Goal: Task Accomplishment & Management: Use online tool/utility

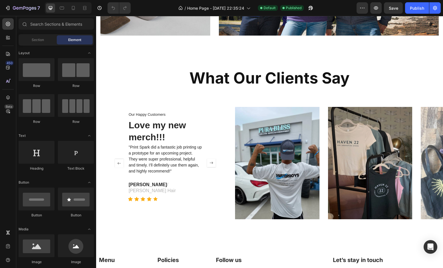
scroll to position [804, 0]
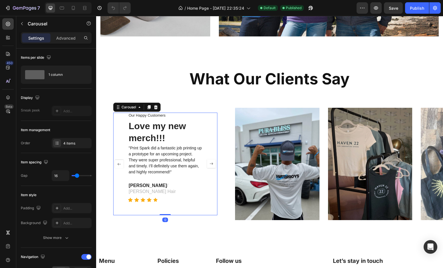
click at [212, 162] on rect "Carousel Next Arrow" at bounding box center [211, 164] width 8 height 8
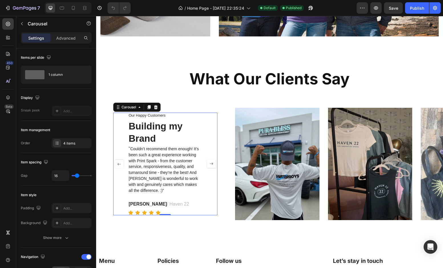
click at [212, 165] on rect "Carousel Next Arrow" at bounding box center [211, 164] width 8 height 8
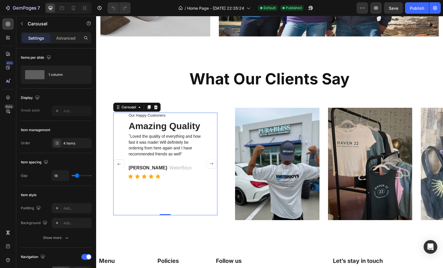
click at [212, 165] on rect "Carousel Next Arrow" at bounding box center [211, 164] width 8 height 8
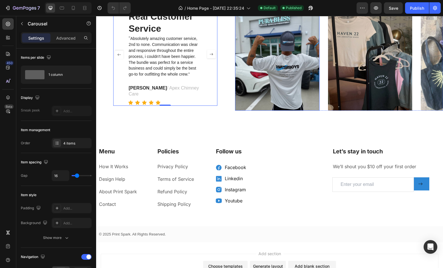
scroll to position [958, 0]
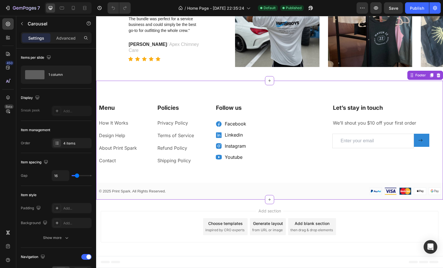
click at [229, 124] on link "Facebook" at bounding box center [235, 124] width 21 height 6
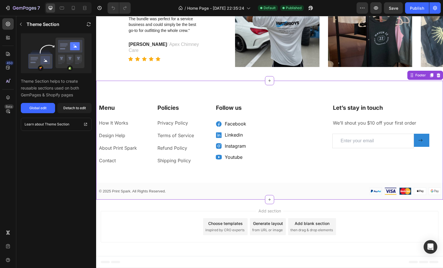
click at [224, 124] on div "Facebook" at bounding box center [231, 124] width 32 height 10
click at [222, 124] on icon at bounding box center [218, 124] width 7 height 7
click at [220, 124] on icon at bounding box center [218, 123] width 5 height 5
click at [233, 124] on link "Facebook" at bounding box center [235, 124] width 21 height 6
click at [359, 124] on p "We’ll shout you $10 off your first order" at bounding box center [381, 123] width 96 height 7
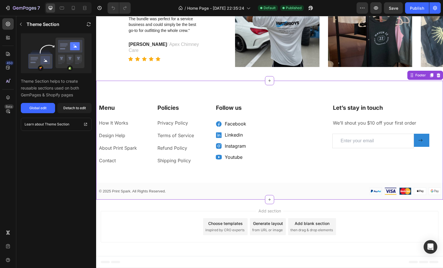
click at [354, 124] on p "We’ll shout you $10 off your first order" at bounding box center [381, 123] width 96 height 7
click at [356, 124] on p "We’ll shout you $10 off your first order" at bounding box center [381, 123] width 96 height 7
click at [383, 122] on p "We’ll shout you $10 off your first order" at bounding box center [381, 123] width 96 height 7
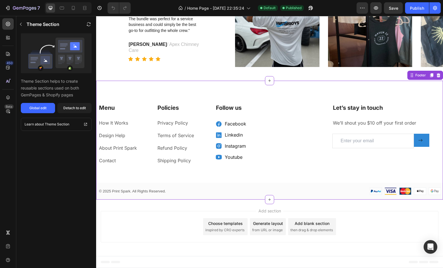
click at [383, 122] on p "We’ll shout you $10 off your first order" at bounding box center [381, 123] width 96 height 7
click at [366, 105] on p "Let’s stay in touch" at bounding box center [381, 107] width 96 height 7
click at [23, 23] on icon "button" at bounding box center [21, 24] width 5 height 5
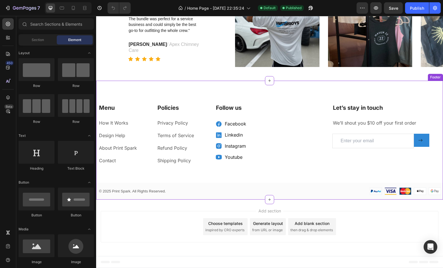
click at [397, 129] on div "Let’s stay in touch Heading We’ll shout you $10 off your first order Text block…" at bounding box center [380, 126] width 97 height 45
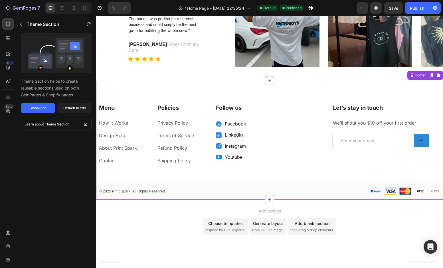
click at [360, 142] on input "email" at bounding box center [373, 141] width 82 height 15
click at [348, 123] on p "We’ll shout you $10 off your first order" at bounding box center [381, 123] width 96 height 7
click at [349, 113] on div "Let’s stay in touch Heading We’ll shout you $10 off your first order Text block…" at bounding box center [380, 126] width 97 height 45
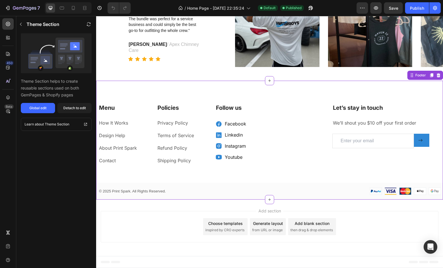
click at [349, 113] on div "Let’s stay in touch Heading We’ll shout you $10 off your first order Text block…" at bounding box center [380, 126] width 97 height 45
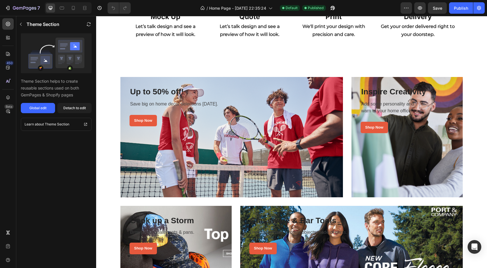
scroll to position [524, 0]
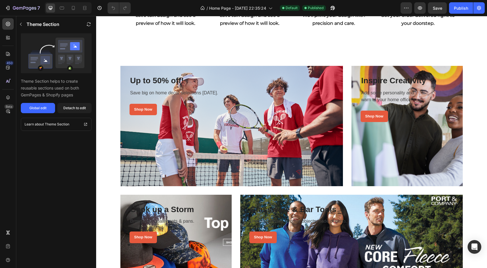
click at [221, 138] on div "Overlay" at bounding box center [231, 126] width 223 height 120
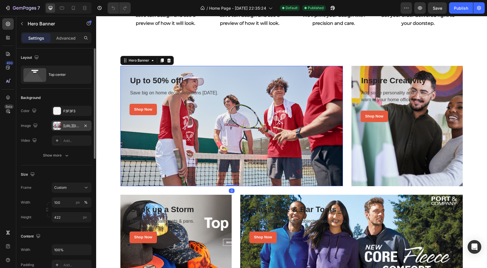
click at [63, 128] on div "https://cdn.shopify.com/s/files/1/0697/3462/9575/files/gempages_561510901459452…" at bounding box center [71, 126] width 17 height 5
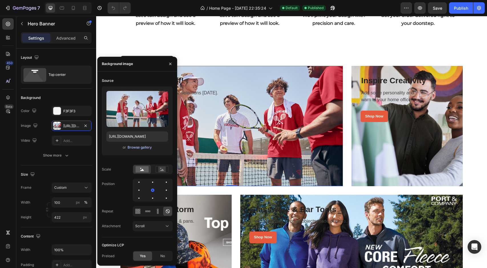
click at [141, 149] on div "Browse gallery" at bounding box center [140, 147] width 24 height 5
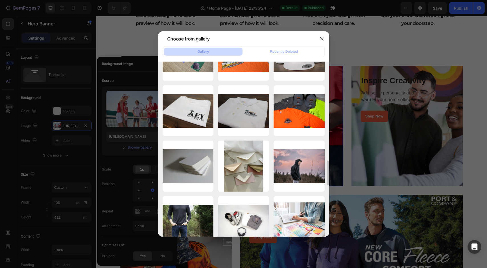
scroll to position [701, 0]
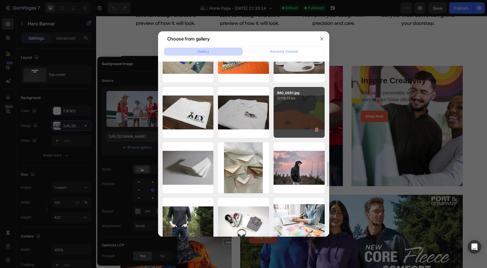
click at [302, 117] on div "IMG_0681.jpg 10119.75 kb" at bounding box center [299, 112] width 51 height 51
type input "https://cdn.shopify.com/s/files/1/0697/3462/9575/files/gempages_561510901459452…"
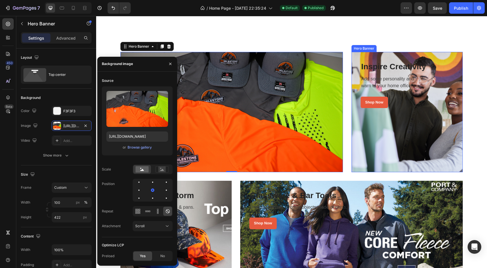
scroll to position [539, 0]
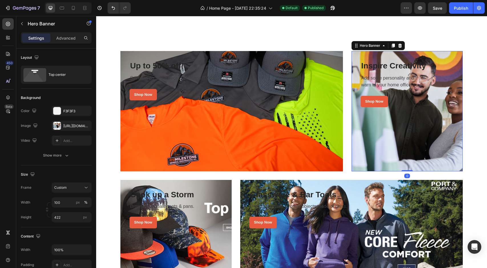
click at [371, 151] on div "Overlay" at bounding box center [406, 111] width 111 height 120
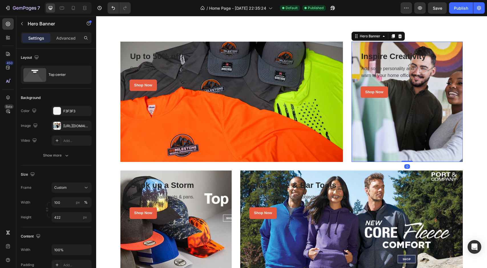
scroll to position [549, 0]
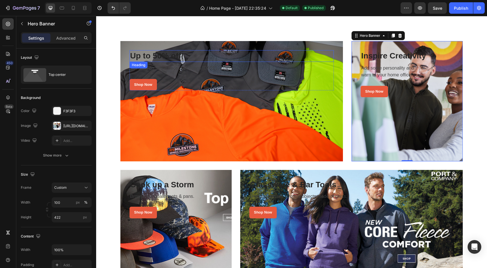
click at [159, 57] on p "Up to 50% off!" at bounding box center [231, 56] width 203 height 10
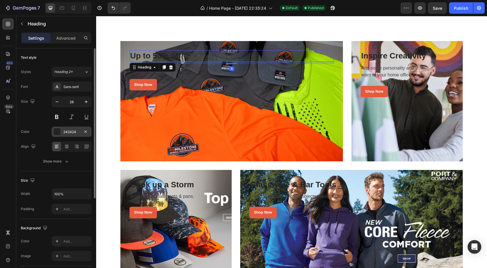
click at [57, 130] on div at bounding box center [56, 131] width 7 height 7
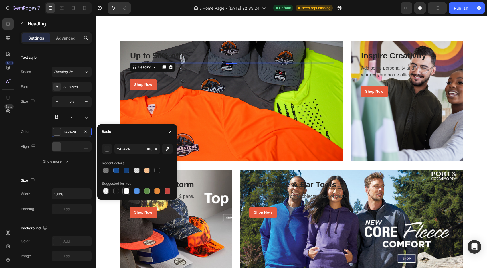
click at [128, 193] on div at bounding box center [127, 191] width 6 height 6
type input "FFFFFF"
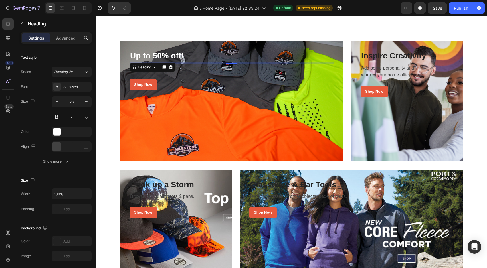
click at [175, 55] on p "Up to 50% off!" at bounding box center [231, 56] width 203 height 10
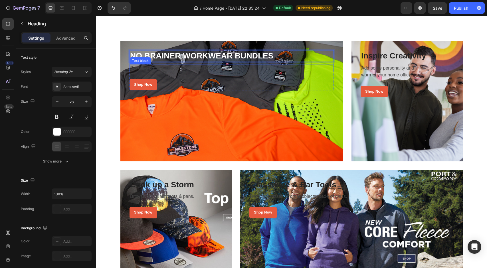
click at [147, 69] on p "Save big on home decor selections today." at bounding box center [231, 68] width 203 height 7
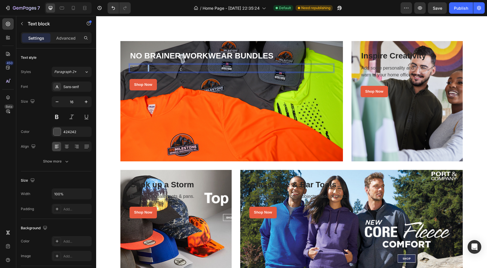
click at [147, 69] on p "Save big on home decor selections today." at bounding box center [231, 68] width 203 height 7
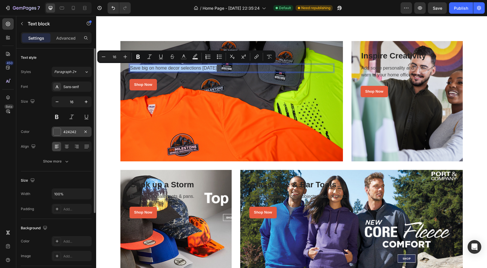
click at [58, 134] on div at bounding box center [56, 131] width 7 height 7
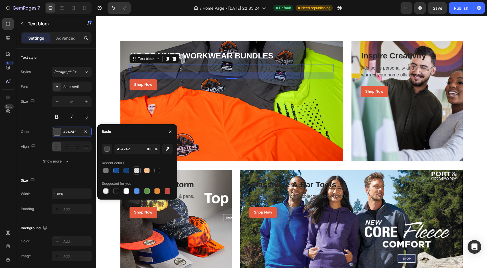
click at [138, 169] on div at bounding box center [137, 171] width 6 height 6
type input "151515"
type input "10"
click at [127, 191] on div at bounding box center [127, 191] width 6 height 6
type input "FFFFFF"
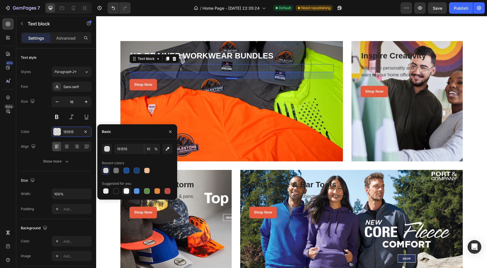
type input "100"
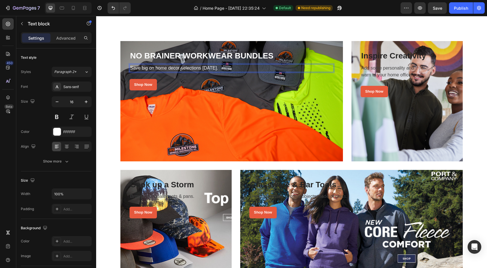
click at [168, 68] on p "Save big on home decor selections today." at bounding box center [231, 68] width 203 height 7
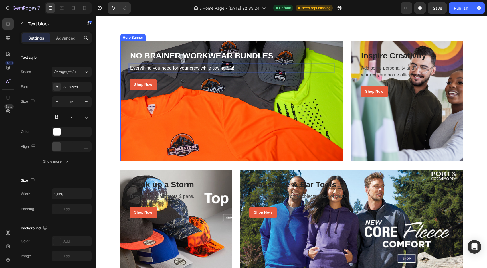
click at [198, 109] on div "Overlay" at bounding box center [231, 101] width 223 height 120
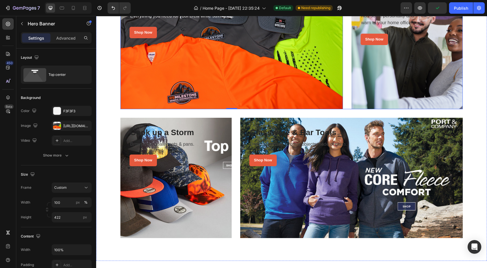
scroll to position [612, 0]
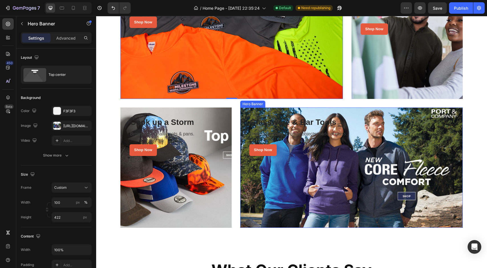
click at [337, 178] on div "Overlay" at bounding box center [351, 168] width 223 height 120
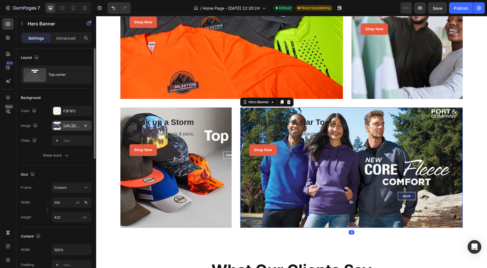
click at [68, 124] on div "[URL][DOMAIN_NAME]" at bounding box center [71, 126] width 17 height 5
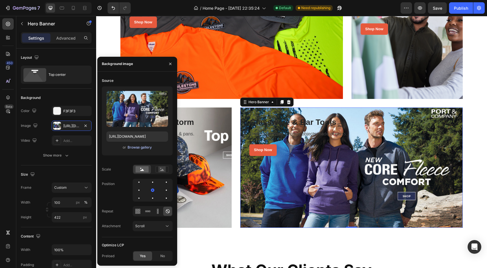
click at [138, 147] on div "Browse gallery" at bounding box center [140, 147] width 24 height 5
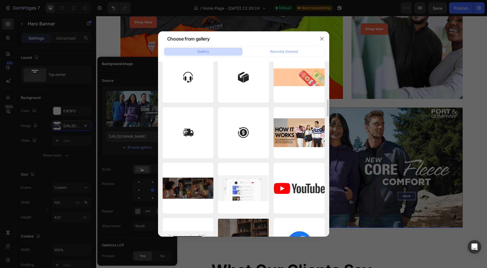
scroll to position [1168, 0]
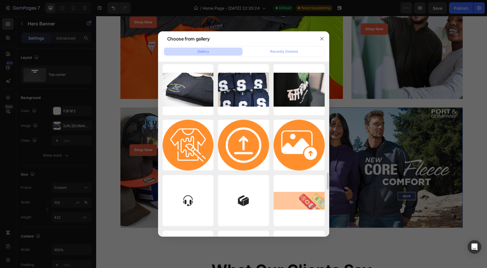
click at [456, 122] on div at bounding box center [243, 134] width 487 height 268
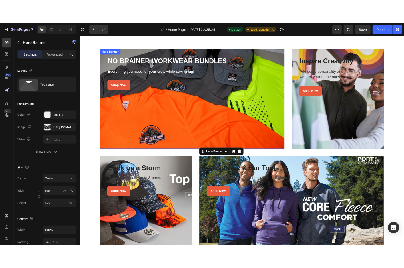
scroll to position [558, 0]
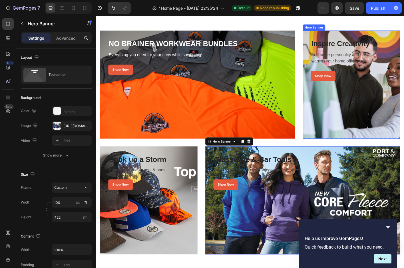
click at [341, 100] on div "Overlay" at bounding box center [380, 92] width 108 height 120
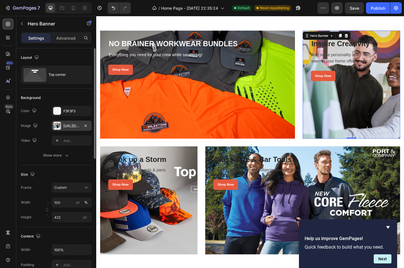
click at [73, 124] on div "https://cdn.shopify.com/s/files/1/0697/3462/9575/files/gempages_561510901459452…" at bounding box center [71, 126] width 17 height 5
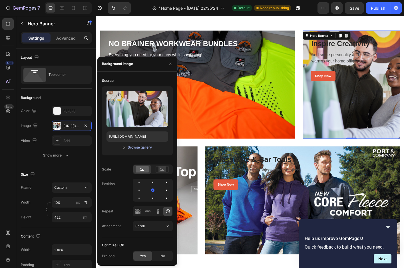
click at [134, 146] on div "Browse gallery" at bounding box center [140, 147] width 24 height 5
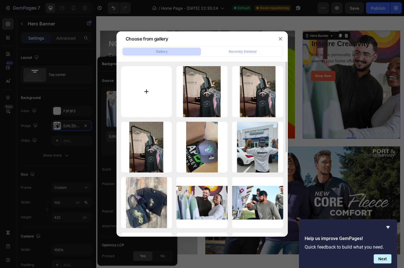
click at [135, 87] on input "file" at bounding box center [146, 91] width 51 height 51
type input "C:\fakepath\IMG_1098.jpeg"
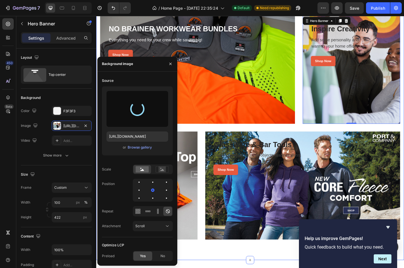
scroll to position [576, 0]
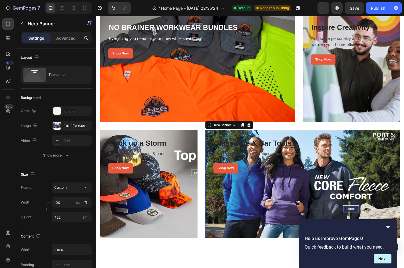
click at [272, 214] on div "Overlay" at bounding box center [325, 203] width 217 height 120
click at [262, 224] on div "Overlay" at bounding box center [325, 203] width 217 height 120
click at [72, 126] on div "[URL][DOMAIN_NAME]" at bounding box center [71, 126] width 17 height 5
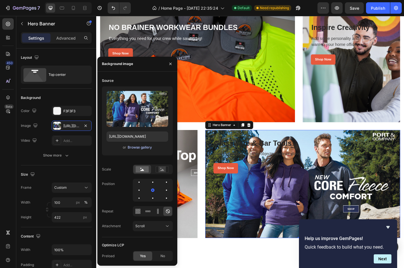
click at [136, 147] on div "Browse gallery" at bounding box center [140, 147] width 24 height 5
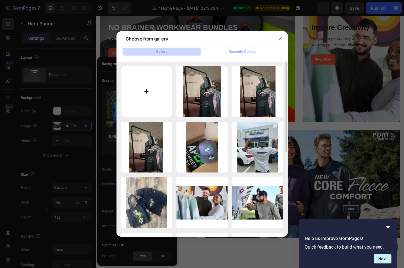
click at [142, 95] on input "file" at bounding box center [146, 91] width 51 height 51
type input "C:\fakepath\IMG_1177.jpeg"
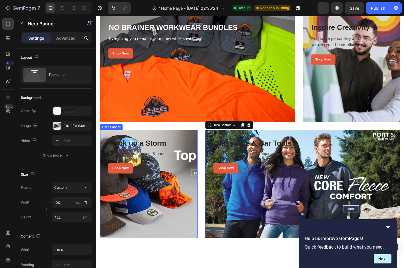
click at [202, 212] on div "Overlay" at bounding box center [154, 203] width 108 height 120
click at [262, 223] on div "Overlay" at bounding box center [325, 203] width 217 height 120
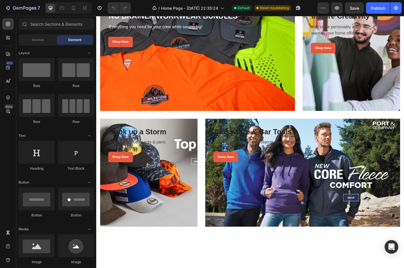
scroll to position [587, 0]
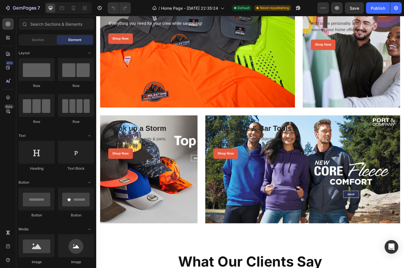
click at [275, 198] on div "Overlay" at bounding box center [325, 187] width 217 height 120
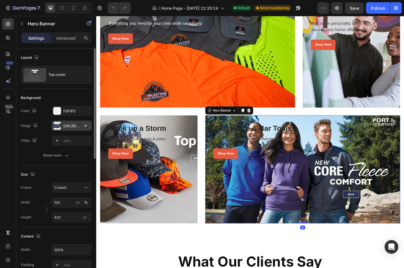
click at [63, 128] on div "https://cdn.shopify.com/s/files/1/0697/3462/9575/files/gempages_561510901459452…" at bounding box center [71, 126] width 17 height 5
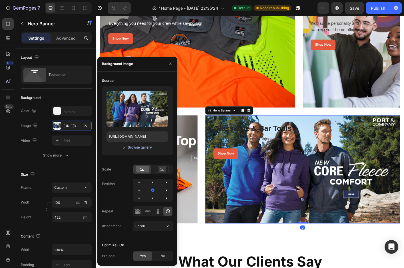
click at [133, 147] on div "Browse gallery" at bounding box center [140, 147] width 24 height 5
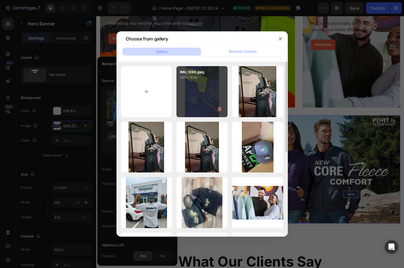
click at [207, 101] on div "IMG_1098.jpeg 2675.78 kb" at bounding box center [201, 91] width 51 height 51
type input "https://cdn.shopify.com/s/files/1/0697/3462/9575/files/gempages_561510901459452…"
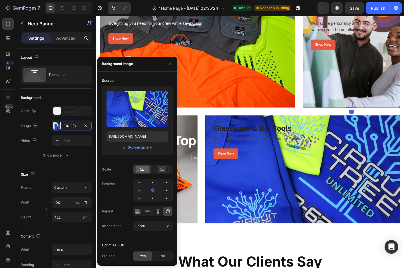
click at [357, 101] on div "Overlay" at bounding box center [380, 58] width 108 height 120
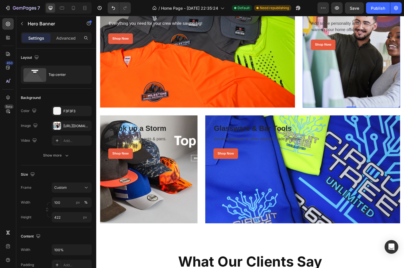
click at [354, 88] on div "Overlay" at bounding box center [380, 58] width 108 height 120
click at [60, 123] on div at bounding box center [57, 126] width 8 height 8
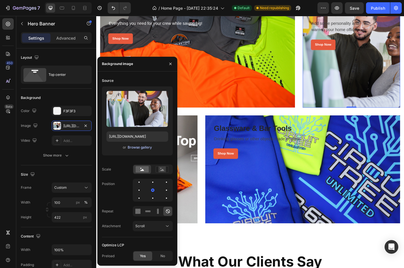
click at [130, 145] on div "Browse gallery" at bounding box center [140, 147] width 24 height 5
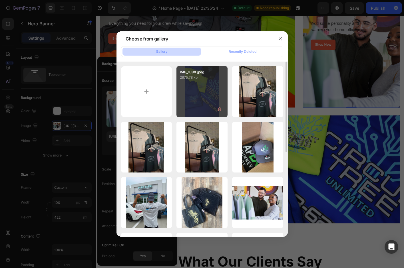
click at [205, 87] on div "IMG_1098.jpeg 2675.78 kb" at bounding box center [201, 91] width 51 height 51
type input "https://cdn.shopify.com/s/files/1/0697/3462/9575/files/gempages_561510901459452…"
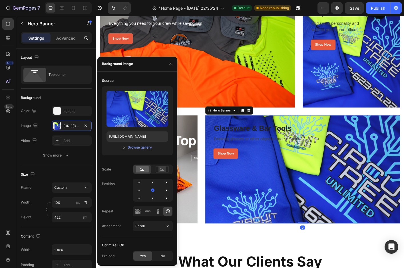
click at [298, 215] on div "Overlay" at bounding box center [325, 187] width 217 height 120
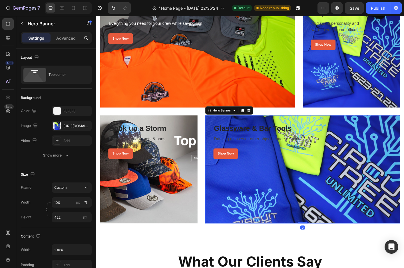
click at [280, 207] on div "Overlay" at bounding box center [325, 187] width 217 height 120
click at [66, 126] on div "https://cdn.shopify.com/s/files/1/0697/3462/9575/files/gempages_561510901459452…" at bounding box center [71, 126] width 17 height 5
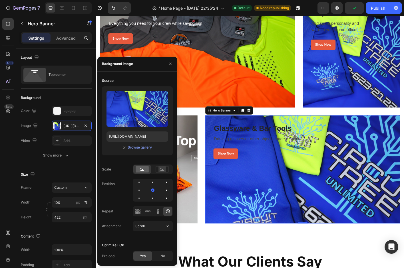
click at [135, 154] on div "Upload Image https://cdn.shopify.com/s/files/1/0697/3462/9575/files/gempages_56…" at bounding box center [137, 120] width 71 height 69
click at [135, 148] on div "Browse gallery" at bounding box center [140, 147] width 24 height 5
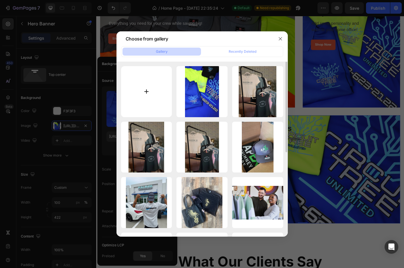
click at [151, 94] on input "file" at bounding box center [146, 91] width 51 height 51
type input "C:\fakepath\IMG_1177.jpeg"
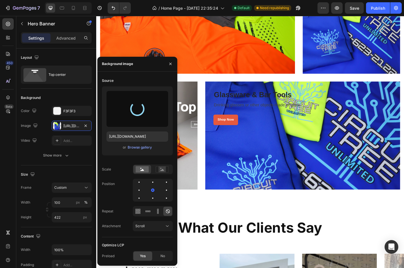
scroll to position [629, 0]
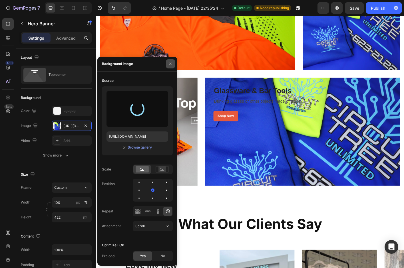
type input "https://cdn.shopify.com/s/files/1/0697/3462/9575/files/gempages_561510901459452…"
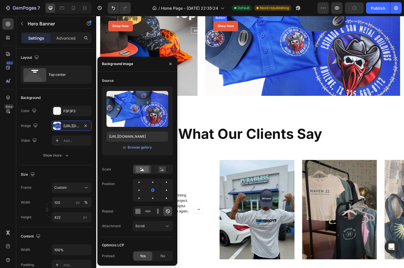
scroll to position [727, 0]
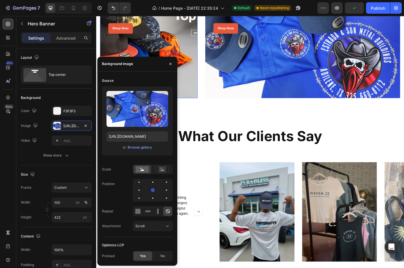
click at [199, 59] on div "Overlay" at bounding box center [154, 47] width 108 height 120
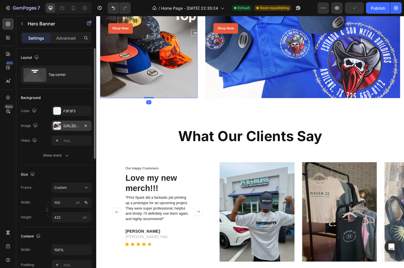
click at [62, 126] on div "https://cdn.shopify.com/s/files/1/0697/3462/9575/files/gempages_561510901459452…" at bounding box center [72, 126] width 40 height 10
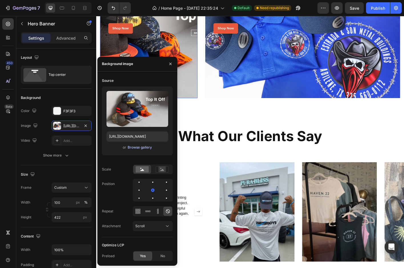
click at [131, 147] on div "Browse gallery" at bounding box center [140, 147] width 24 height 5
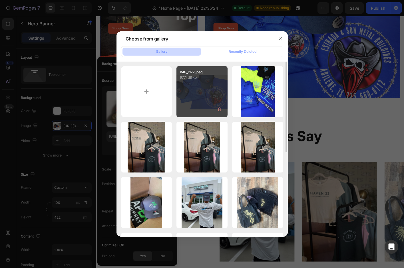
click at [203, 95] on div "IMG_1177.jpeg 9774.18 kb" at bounding box center [201, 91] width 51 height 51
type input "https://cdn.shopify.com/s/files/1/0697/3462/9575/files/gempages_561510901459452…"
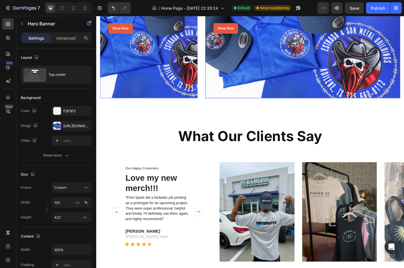
click at [288, 88] on div "Overlay" at bounding box center [325, 47] width 217 height 120
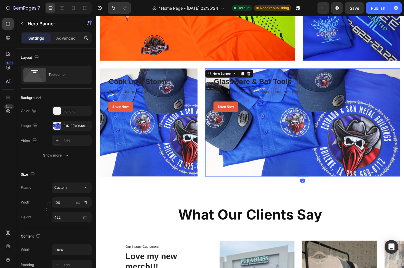
scroll to position [636, 0]
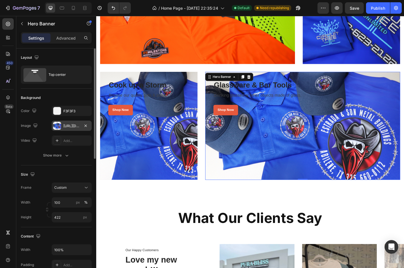
click at [65, 128] on div "https://cdn.shopify.com/s/files/1/0697/3462/9575/files/gempages_561510901459452…" at bounding box center [71, 126] width 17 height 5
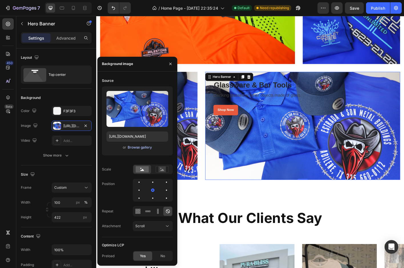
click at [137, 148] on div "Browse gallery" at bounding box center [140, 147] width 24 height 5
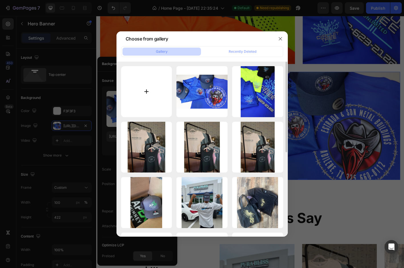
click at [147, 83] on input "file" at bounding box center [146, 91] width 51 height 51
type input "C:\fakepath\IMG_1140.jpeg"
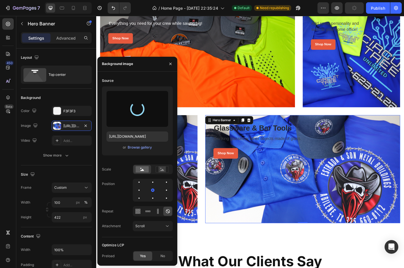
scroll to position [589, 0]
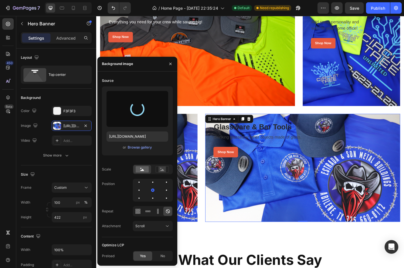
type input "https://cdn.shopify.com/s/files/1/0697/3462/9575/files/gempages_561510901459452…"
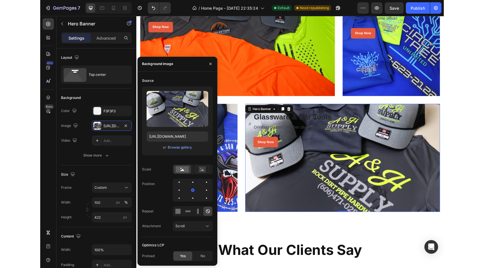
scroll to position [589, 0]
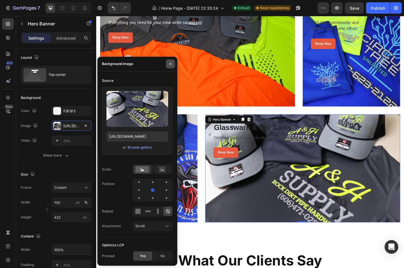
click at [171, 63] on icon "button" at bounding box center [170, 64] width 5 height 5
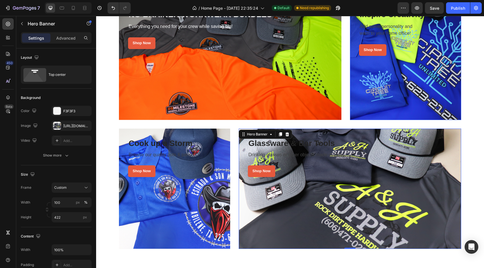
scroll to position [603, 0]
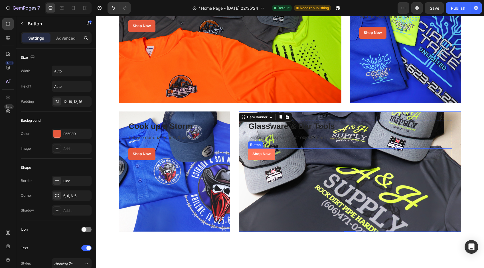
click at [260, 149] on button "Shop Now" at bounding box center [261, 154] width 27 height 12
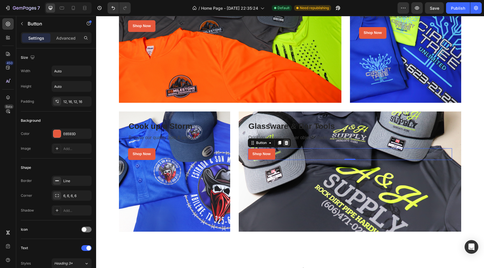
click at [286, 145] on icon at bounding box center [287, 143] width 4 height 4
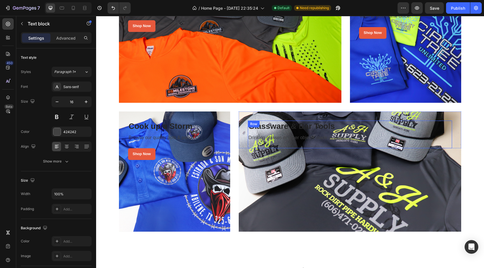
click at [287, 139] on p "Drinking glasses or other objects made of glass." at bounding box center [349, 138] width 203 height 6
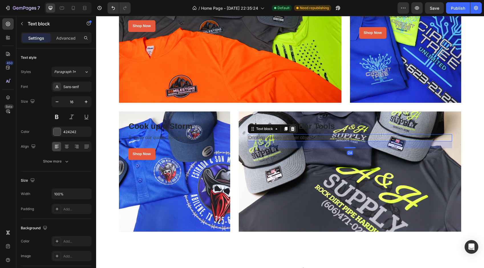
click at [295, 131] on div at bounding box center [292, 129] width 7 height 7
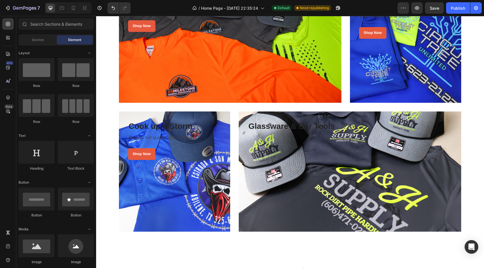
click at [296, 129] on p "Glassware & Bar Tools" at bounding box center [349, 126] width 203 height 10
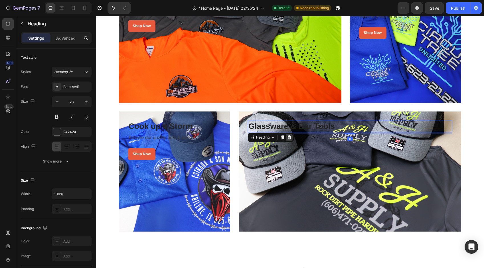
click at [289, 138] on icon at bounding box center [290, 138] width 4 height 4
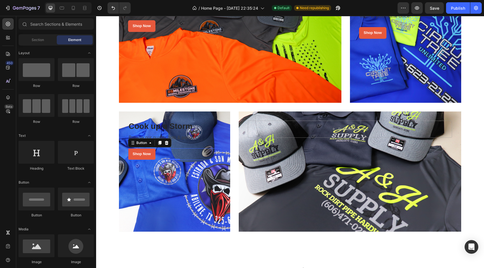
click at [178, 151] on div "Shop Now Button 0" at bounding box center [174, 154] width 93 height 12
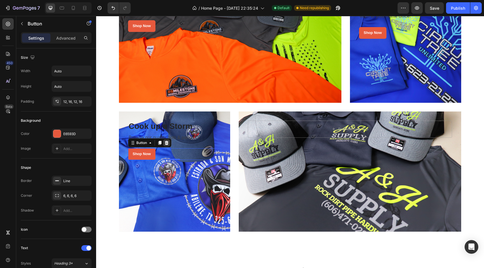
click at [167, 143] on icon at bounding box center [167, 143] width 4 height 4
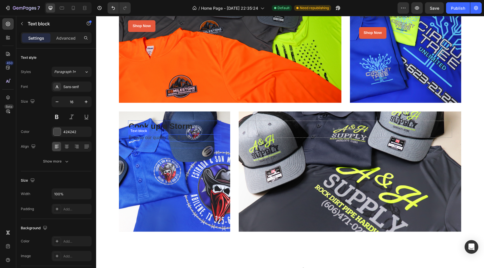
click at [169, 138] on p "Browse our quality pots & pans." at bounding box center [175, 138] width 92 height 6
click at [171, 131] on div at bounding box center [172, 129] width 7 height 7
click at [171, 129] on p "Cook up a Storm" at bounding box center [175, 126] width 92 height 10
click at [169, 139] on icon at bounding box center [170, 138] width 4 height 4
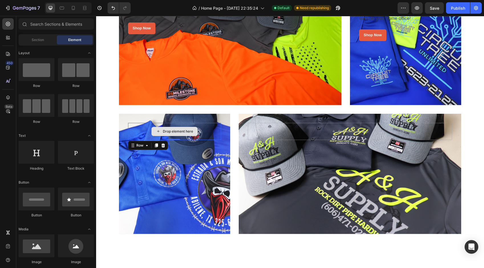
click at [203, 131] on div "Drop element here" at bounding box center [174, 131] width 93 height 17
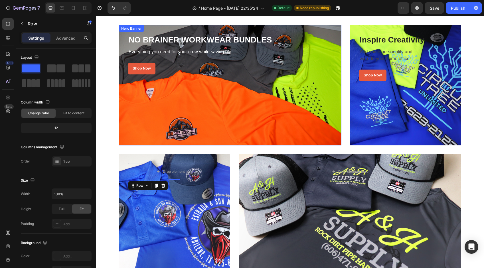
scroll to position [561, 0]
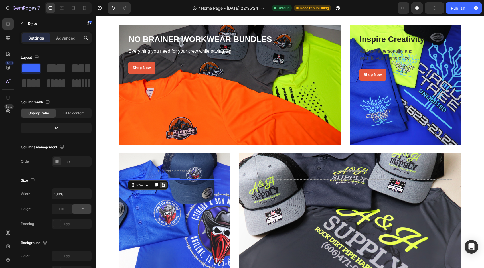
click at [165, 184] on icon at bounding box center [163, 185] width 5 height 5
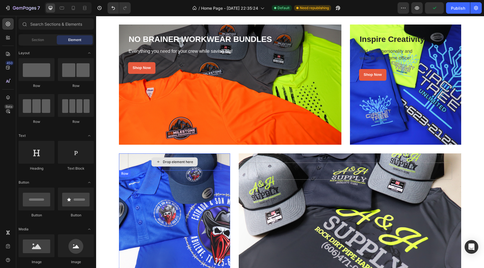
click at [195, 161] on div "Drop element here" at bounding box center [174, 161] width 46 height 9
click at [206, 165] on div "Drop element here" at bounding box center [174, 161] width 93 height 17
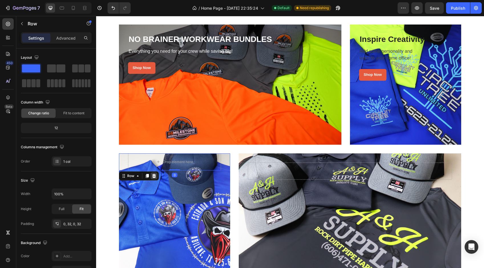
click at [153, 175] on icon at bounding box center [154, 176] width 4 height 4
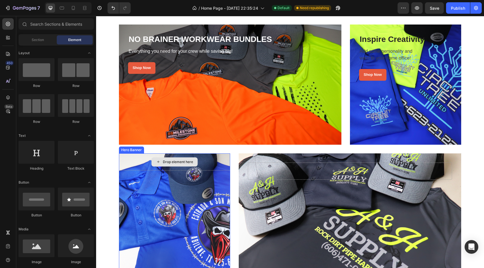
click at [190, 163] on div "Drop element here" at bounding box center [178, 162] width 30 height 5
click at [220, 163] on div "Drop element here" at bounding box center [174, 161] width 111 height 17
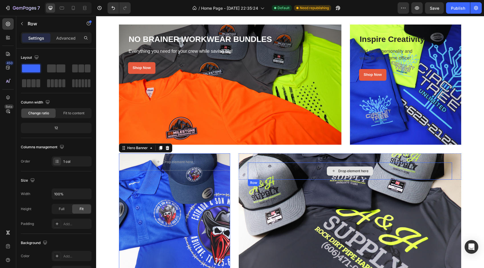
click at [279, 170] on div "Drop element here" at bounding box center [350, 171] width 204 height 17
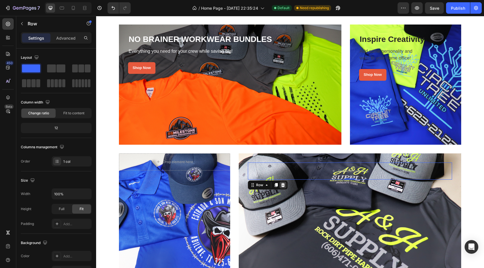
click at [285, 186] on div at bounding box center [283, 185] width 7 height 7
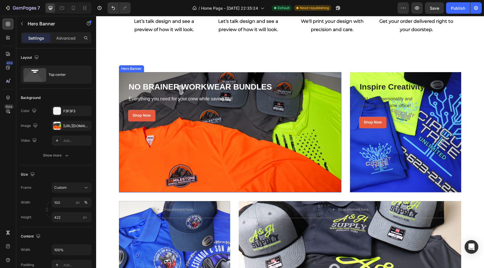
scroll to position [510, 0]
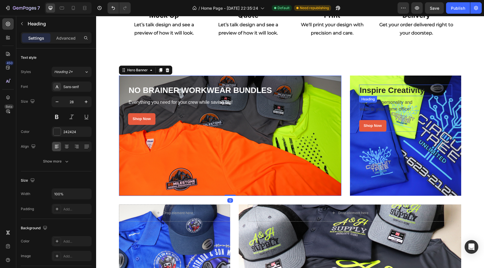
click at [388, 91] on p "Inspire Creativity" at bounding box center [406, 90] width 92 height 10
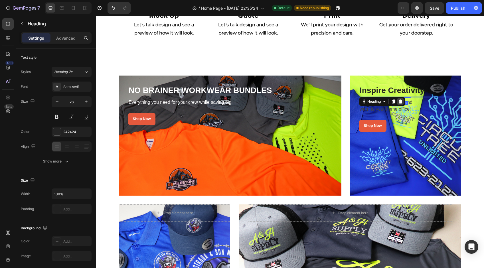
click at [403, 101] on icon at bounding box center [400, 101] width 5 height 5
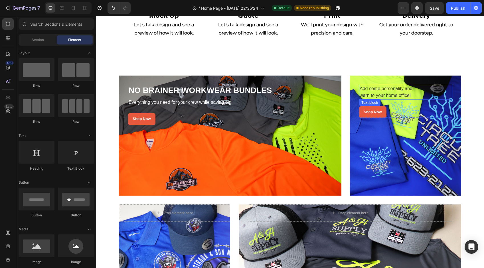
click at [391, 94] on p "warn to your home office!" at bounding box center [406, 95] width 92 height 7
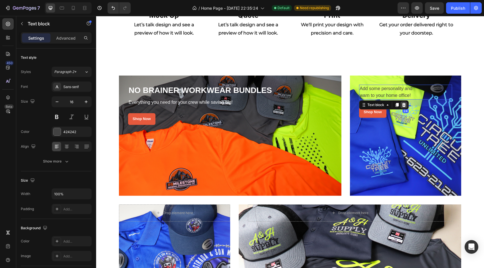
click at [403, 104] on icon at bounding box center [404, 105] width 4 height 4
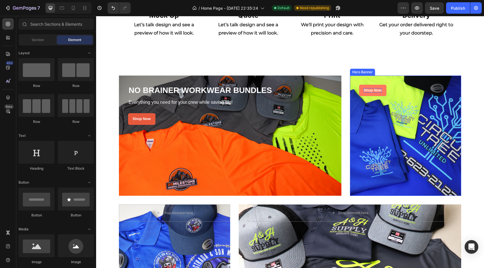
click at [380, 92] on div "Shop Now" at bounding box center [373, 90] width 18 height 5
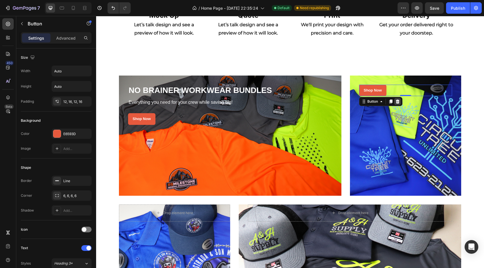
click at [398, 102] on icon at bounding box center [397, 101] width 5 height 5
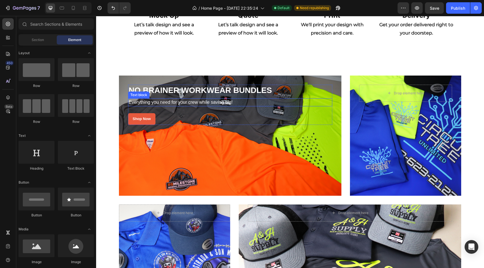
click at [200, 98] on div "Everything you need for your crew while saving big!" at bounding box center [230, 102] width 204 height 8
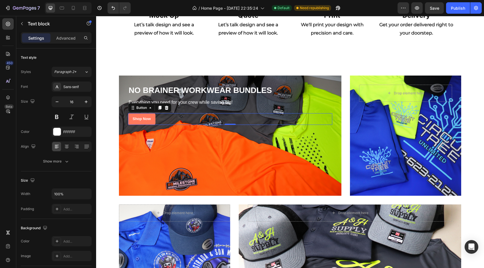
click at [152, 116] on button "Shop Now" at bounding box center [141, 119] width 27 height 12
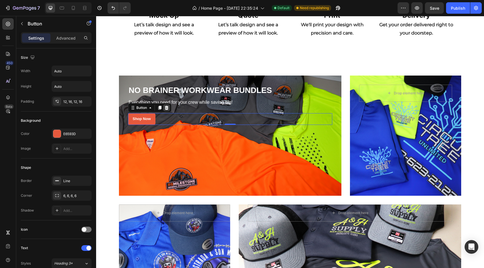
click at [166, 108] on icon at bounding box center [167, 108] width 4 height 4
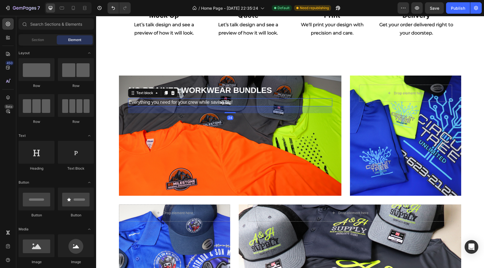
click at [172, 105] on p "Everything you need for your crew while saving big!" at bounding box center [230, 102] width 203 height 7
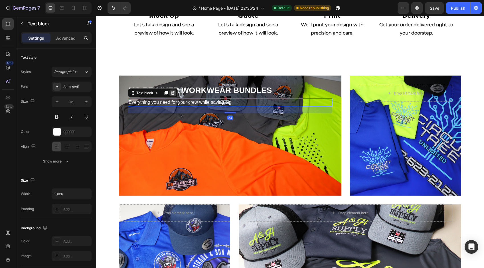
click at [172, 94] on icon at bounding box center [173, 93] width 5 height 5
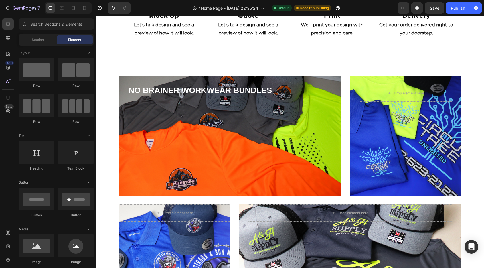
click at [176, 94] on h3 "NO BRAINER WORKWEAR BUNDLES" at bounding box center [230, 90] width 204 height 11
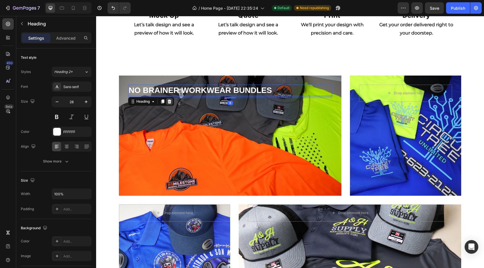
click at [169, 102] on icon at bounding box center [170, 102] width 4 height 4
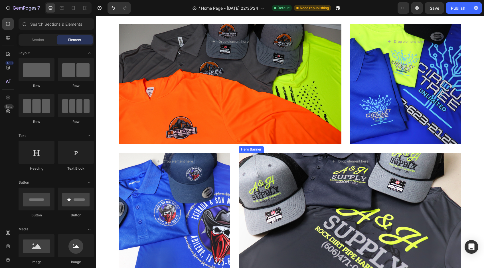
scroll to position [555, 0]
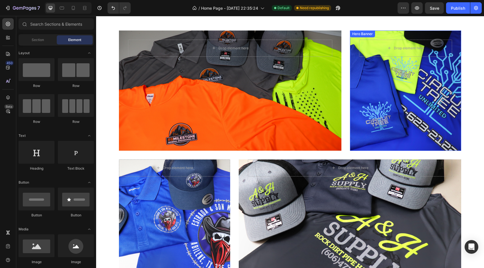
click at [403, 93] on div "Overlay" at bounding box center [405, 91] width 111 height 120
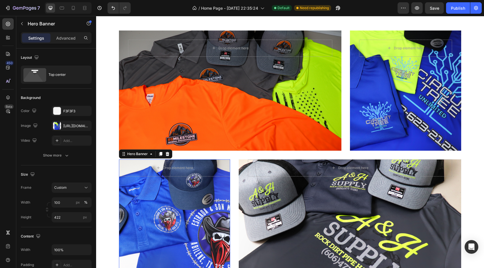
click at [174, 218] on div "Overlay" at bounding box center [174, 219] width 111 height 120
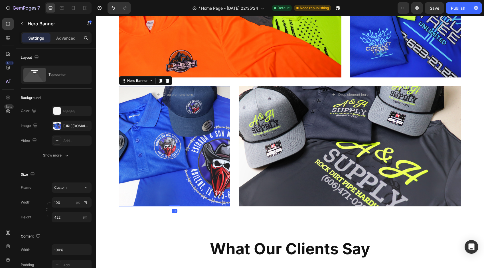
scroll to position [627, 0]
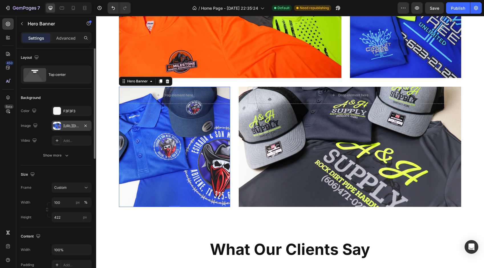
click at [71, 127] on div "https://cdn.shopify.com/s/files/1/0697/3462/9575/files/gempages_561510901459452…" at bounding box center [71, 126] width 17 height 5
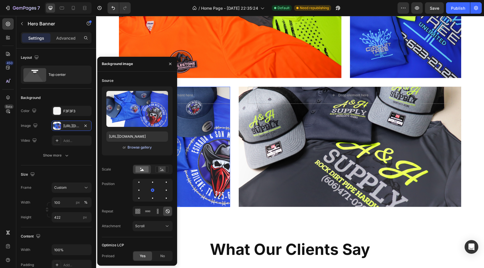
click at [134, 150] on div "Browse gallery" at bounding box center [140, 147] width 24 height 5
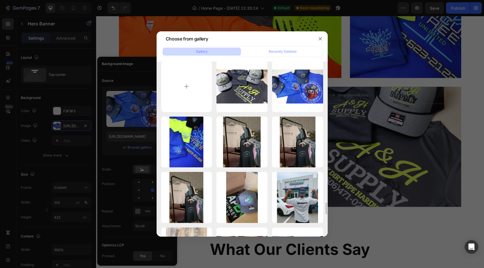
scroll to position [0, 0]
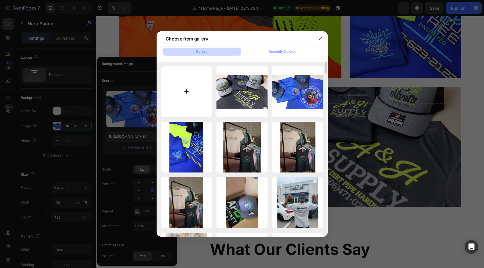
click at [186, 92] on input "file" at bounding box center [186, 91] width 51 height 51
type input "C:\fakepath\5.png"
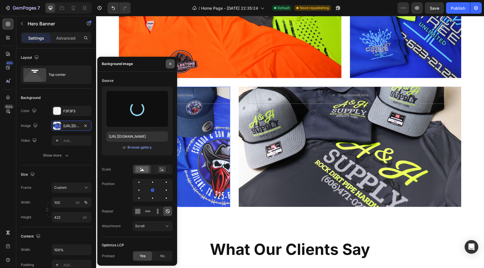
type input "https://cdn.shopify.com/s/files/1/0697/3462/9575/files/gempages_561510901459452…"
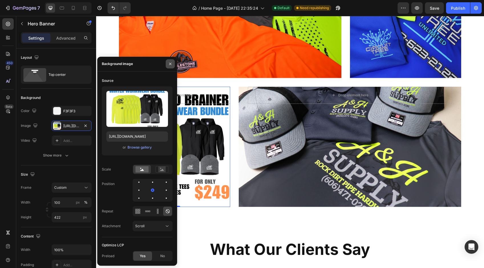
click at [170, 64] on icon "button" at bounding box center [170, 64] width 5 height 5
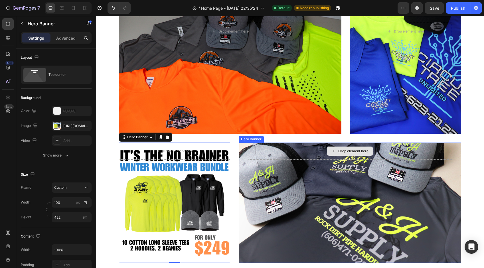
scroll to position [563, 0]
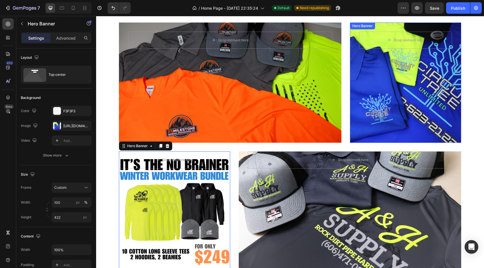
click at [397, 101] on div "Overlay" at bounding box center [405, 83] width 111 height 120
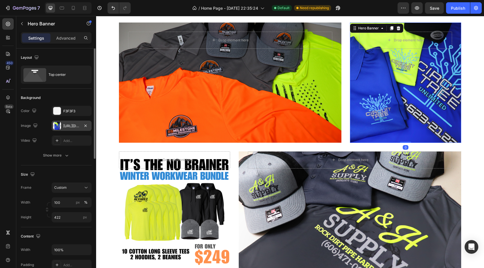
click at [75, 124] on div "https://cdn.shopify.com/s/files/1/0697/3462/9575/files/gempages_561510901459452…" at bounding box center [71, 126] width 17 height 5
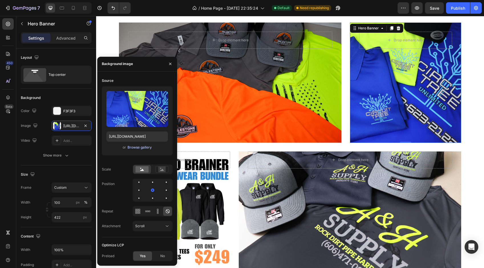
click at [131, 150] on div "Browse gallery" at bounding box center [140, 147] width 24 height 5
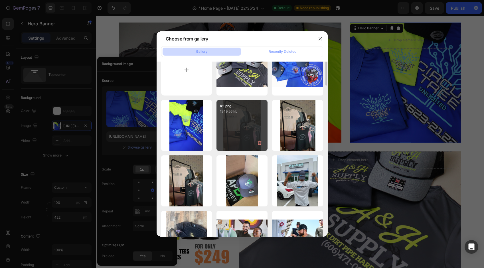
scroll to position [0, 0]
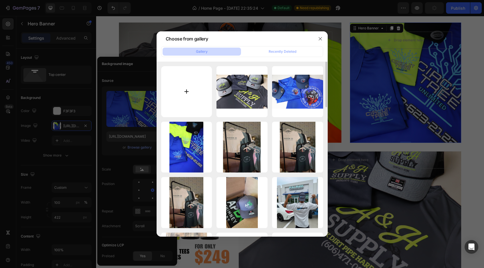
click at [189, 92] on input "file" at bounding box center [186, 91] width 51 height 51
type input "C:\fakepath\5.png"
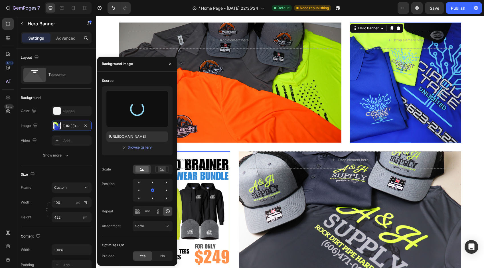
type input "https://cdn.shopify.com/s/files/1/0697/3462/9575/files/gempages_561510901459452…"
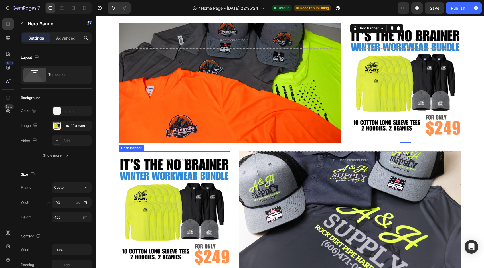
click at [204, 195] on div "Overlay" at bounding box center [174, 211] width 111 height 120
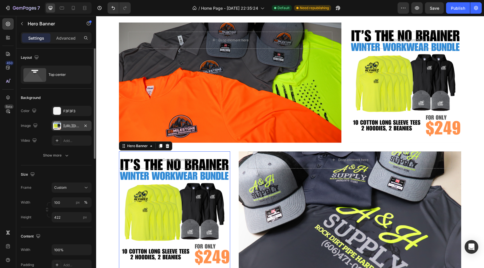
click at [70, 126] on div "https://cdn.shopify.com/s/files/1/0697/3462/9575/files/gempages_561510901459452…" at bounding box center [71, 126] width 17 height 5
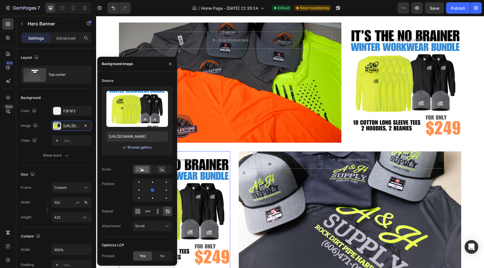
click at [131, 145] on div "Browse gallery" at bounding box center [140, 147] width 24 height 5
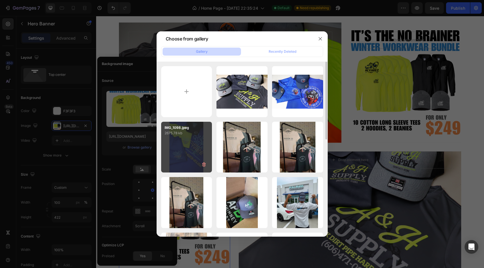
click at [191, 146] on div "IMG_1098.jpeg 2675.78 kb" at bounding box center [186, 147] width 51 height 51
type input "https://cdn.shopify.com/s/files/1/0697/3462/9575/files/gempages_561510901459452…"
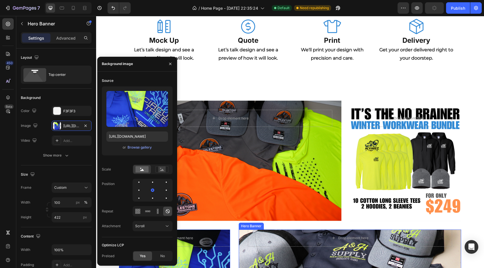
scroll to position [482, 0]
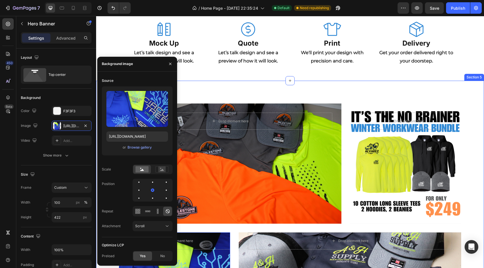
click at [340, 89] on div "Drop element here Row Row Hero Banner Row Drop element here Row Row Hero Banner…" at bounding box center [290, 228] width 388 height 295
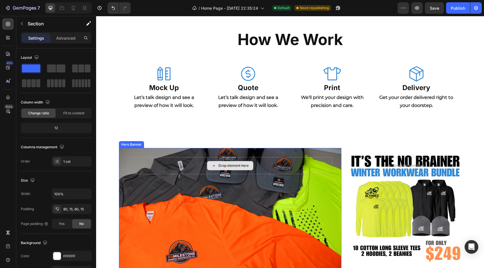
scroll to position [448, 0]
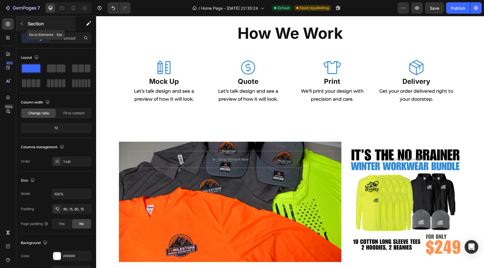
click at [19, 21] on button "button" at bounding box center [21, 23] width 9 height 9
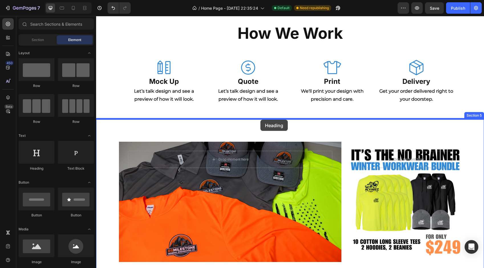
drag, startPoint x: 139, startPoint y: 168, endPoint x: 260, endPoint y: 120, distance: 130.4
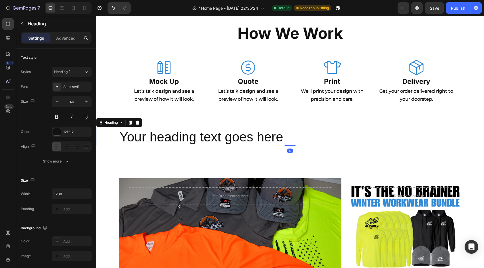
click at [235, 138] on h2 "Your heading text goes here" at bounding box center [290, 137] width 342 height 18
click at [235, 138] on p "Your heading text goes here" at bounding box center [290, 137] width 341 height 17
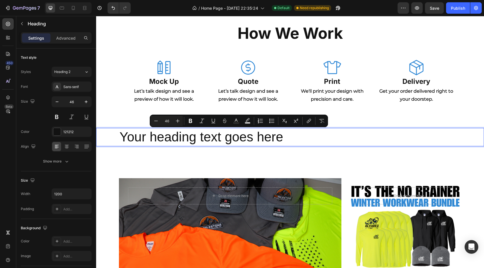
click at [264, 140] on p "Your heading text goes here" at bounding box center [290, 137] width 341 height 17
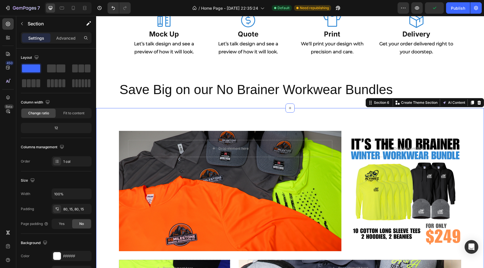
scroll to position [478, 0]
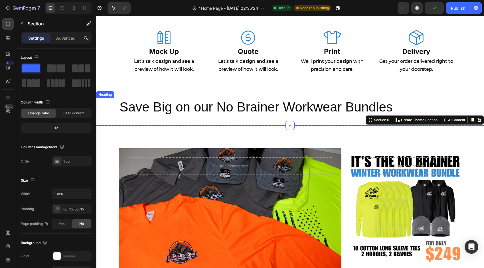
click at [227, 97] on div "Save Big on our No Brainer Workwear Bundles Heading Section 5" at bounding box center [290, 107] width 388 height 37
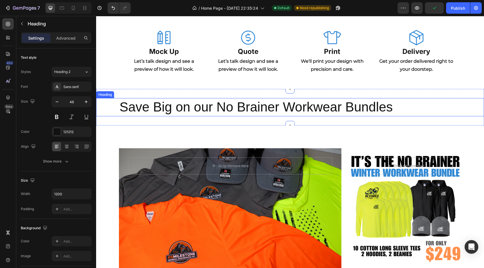
click at [226, 103] on h2 "Save Big on our No Brainer Workwear Bundles" at bounding box center [290, 107] width 342 height 18
click at [226, 110] on h2 "Save Big on our No Brainer Workwear Bundles" at bounding box center [290, 107] width 342 height 18
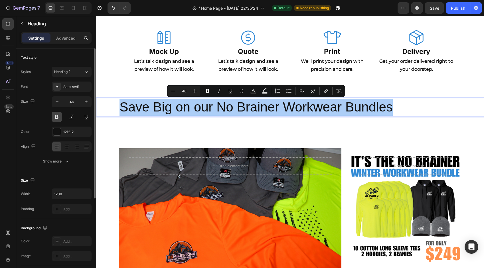
click at [52, 120] on button at bounding box center [57, 117] width 10 height 10
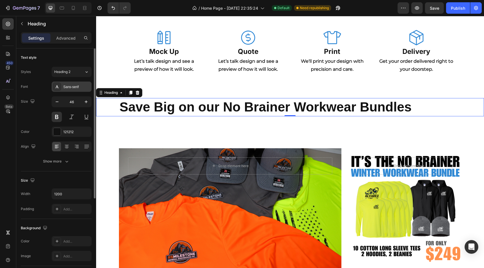
click at [73, 88] on div "Sans-serif" at bounding box center [76, 86] width 27 height 5
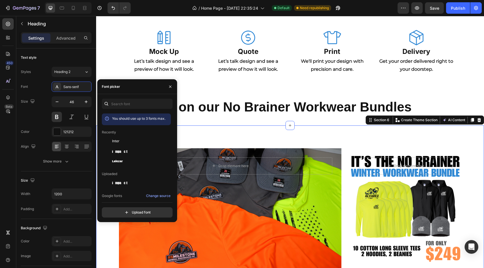
click at [220, 129] on div "Drop element here Row Row Hero Banner Row Drop element here Row Row Hero Banner…" at bounding box center [290, 273] width 388 height 295
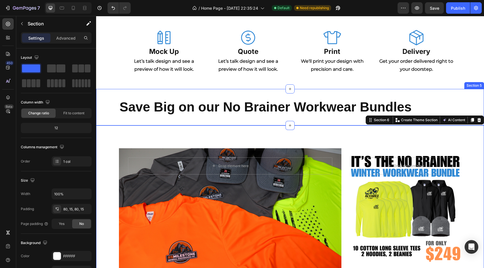
click at [219, 102] on p "Save Big on our No Brainer Workwear Bundles" at bounding box center [290, 107] width 341 height 17
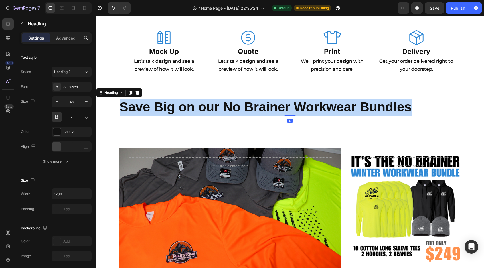
click at [219, 102] on p "Save Big on our No Brainer Workwear Bundles" at bounding box center [290, 107] width 341 height 17
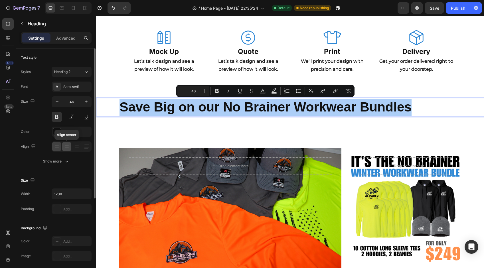
click at [65, 148] on icon at bounding box center [67, 147] width 6 height 6
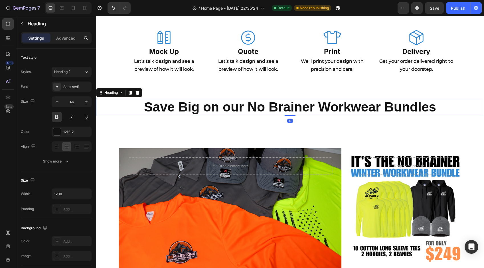
click at [233, 111] on p "Save Big on our No Brainer Workwear Bundles" at bounding box center [290, 107] width 341 height 17
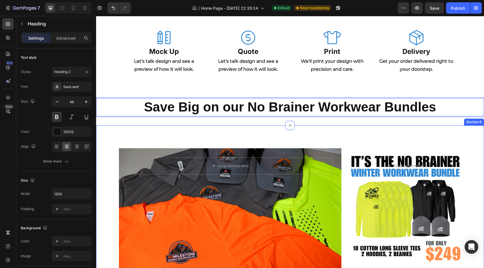
click at [232, 128] on div "Drop element here Row Row Hero Banner Row Drop element here Row Row Hero Banner…" at bounding box center [290, 273] width 388 height 295
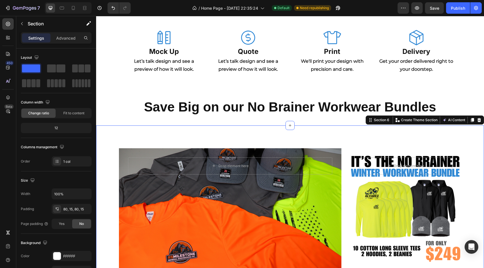
click at [244, 143] on div "Drop element here Row Row Hero Banner Row Drop element here Row Row Hero Banner…" at bounding box center [290, 273] width 388 height 295
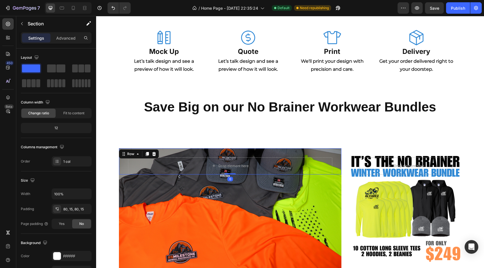
click at [244, 152] on div "Drop element here Row" at bounding box center [230, 161] width 204 height 26
click at [244, 147] on div "Drop element here Row Row 0 Hero Banner Row Drop element here Row Row Hero Bann…" at bounding box center [290, 273] width 388 height 295
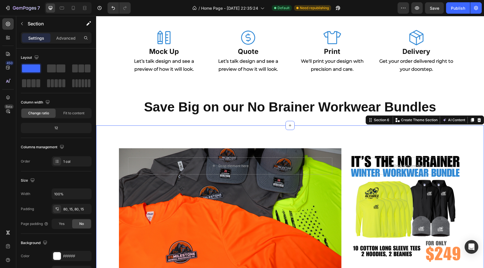
click at [245, 138] on div "Drop element here Row Row Hero Banner Row Drop element here Row Row Hero Banner…" at bounding box center [290, 273] width 388 height 295
click at [251, 134] on div "Drop element here Row Row Hero Banner Row Drop element here Row Row Hero Banner…" at bounding box center [290, 273] width 388 height 295
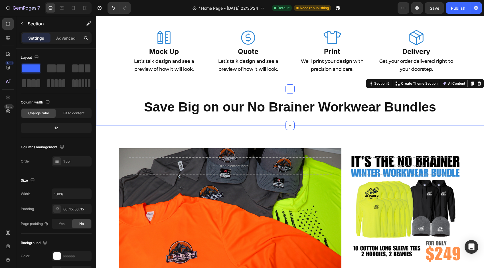
click at [272, 120] on div "Save Big on our No Brainer Workwear Bundles Heading Section 5 Create Theme Sect…" at bounding box center [290, 107] width 388 height 37
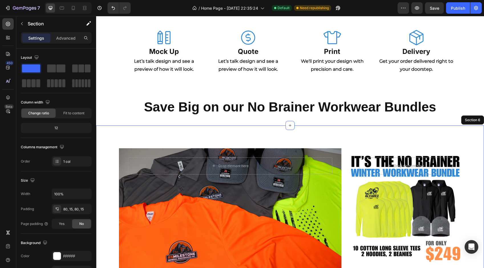
click at [272, 142] on div "Drop element here Row Row Hero Banner Row Drop element here Row Row Hero Banner…" at bounding box center [290, 273] width 388 height 295
click at [57, 41] on p "Advanced" at bounding box center [65, 38] width 19 height 6
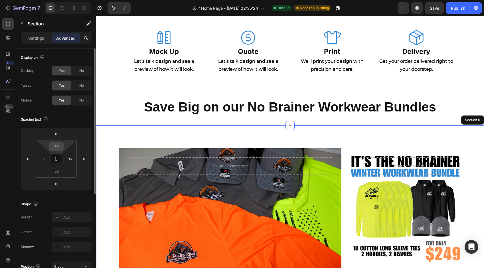
click at [58, 150] on input "80" at bounding box center [56, 146] width 11 height 9
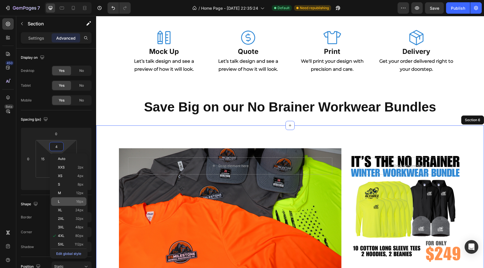
click at [76, 198] on div "L 16px" at bounding box center [68, 201] width 35 height 9
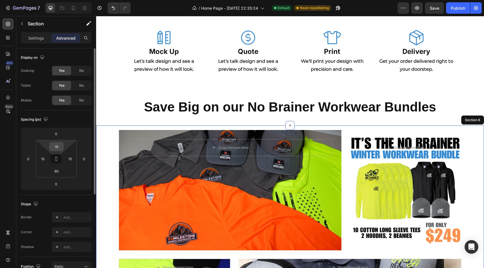
click at [59, 147] on input "16" at bounding box center [56, 146] width 11 height 9
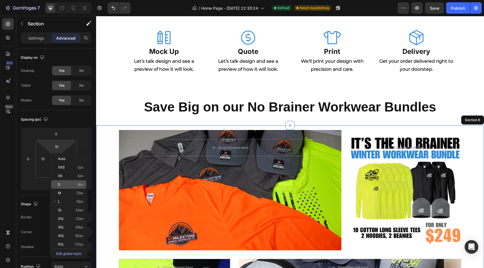
click at [68, 187] on div "S 8px" at bounding box center [68, 184] width 35 height 9
type input "8"
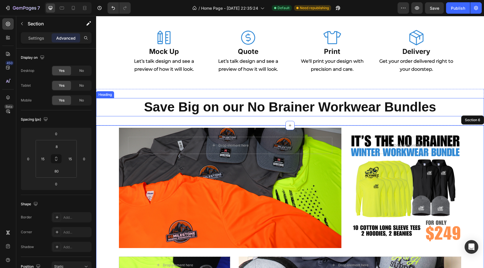
click at [254, 114] on p "Save Big on our No Brainer Workwear Bundles" at bounding box center [290, 107] width 341 height 17
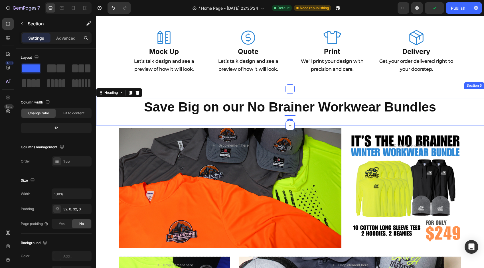
click at [201, 119] on div "Save Big on our No Brainer Workwear Bundles Heading 0 Section 5" at bounding box center [290, 107] width 388 height 37
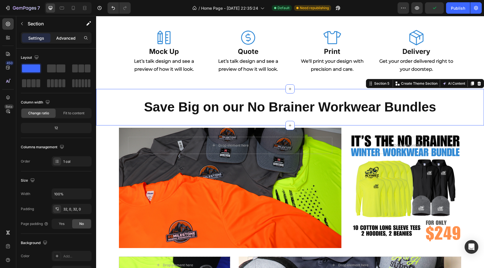
click at [64, 40] on p "Advanced" at bounding box center [65, 38] width 19 height 6
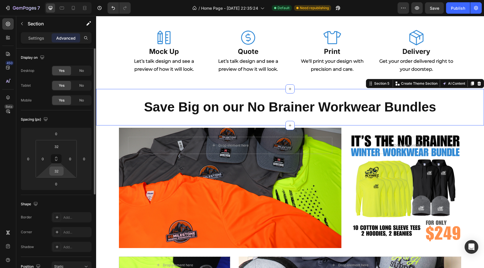
click at [56, 175] on input "32" at bounding box center [56, 171] width 11 height 9
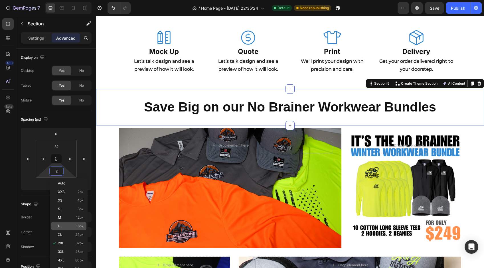
click at [69, 226] on p "L 16px" at bounding box center [71, 226] width 26 height 4
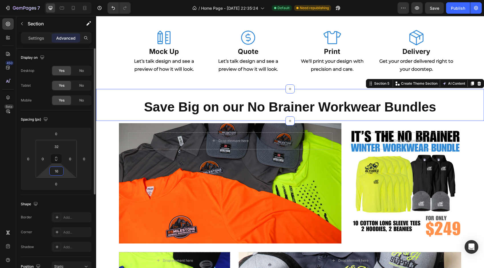
click at [55, 171] on input "16" at bounding box center [56, 171] width 11 height 9
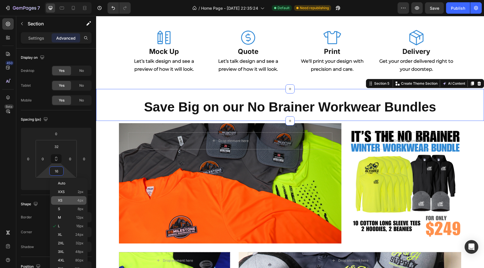
click at [75, 203] on div "XS 4px" at bounding box center [68, 200] width 35 height 9
type input "4"
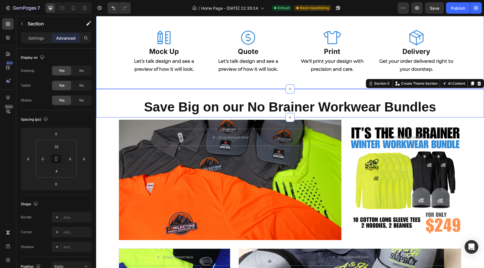
click at [115, 85] on div "How We Work Heading Icon Mock Up Heading Let’s talk design and see a preview of…" at bounding box center [290, 36] width 388 height 105
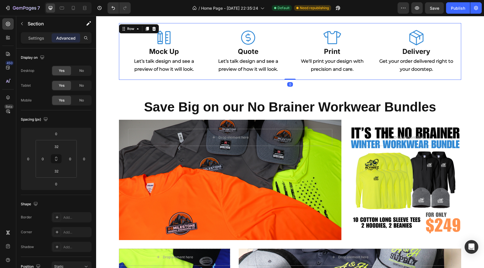
click at [119, 74] on div "Icon Mock Up Heading Let’s talk design and see a preview of how it will look. T…" at bounding box center [290, 51] width 342 height 57
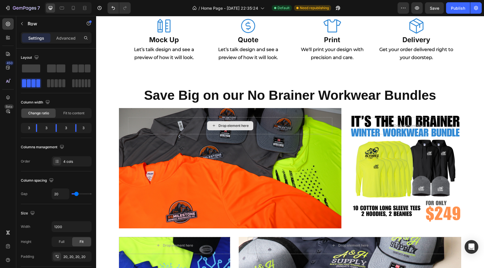
scroll to position [484, 0]
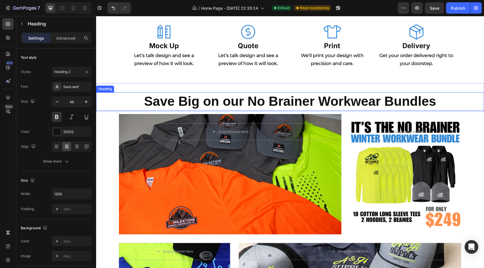
click at [230, 102] on h2 "Save Big on our No Brainer Workwear Bundles" at bounding box center [290, 101] width 342 height 18
click at [65, 32] on div "Heading" at bounding box center [53, 24] width 74 height 16
click at [68, 41] on div "Advanced" at bounding box center [66, 37] width 29 height 9
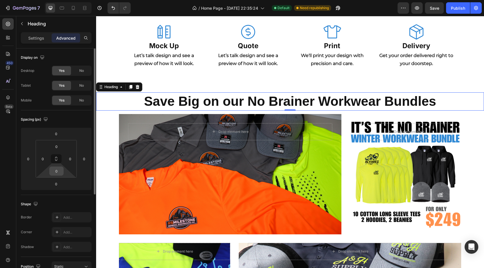
click at [58, 173] on input "0" at bounding box center [56, 171] width 11 height 9
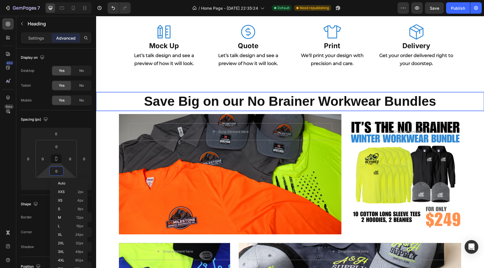
click at [215, 97] on h2 "Save Big on our No Brainer Workwear Bundles" at bounding box center [290, 101] width 342 height 18
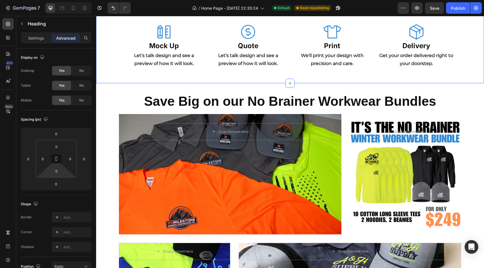
click at [160, 79] on div "How We Work Heading Icon Mock Up Heading Let’s talk design and see a preview of…" at bounding box center [290, 30] width 388 height 105
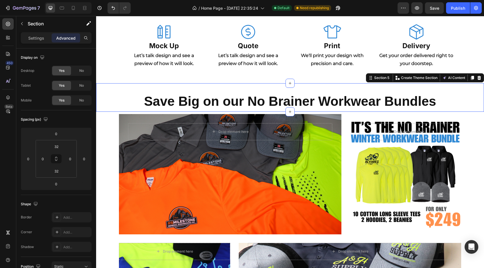
click at [139, 88] on div "Save Big on our No Brainer Workwear Bundles Heading Section 5 Create Theme Sect…" at bounding box center [290, 97] width 388 height 29
click at [59, 173] on input "4" at bounding box center [56, 171] width 11 height 9
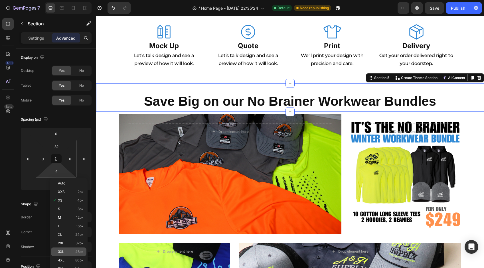
click at [69, 254] on div "3XL 48px" at bounding box center [68, 252] width 35 height 9
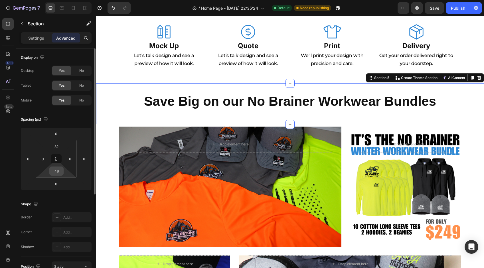
click at [54, 173] on input "48" at bounding box center [56, 171] width 11 height 9
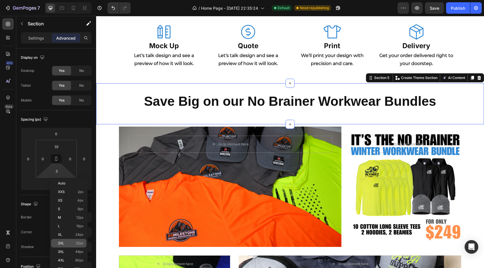
click at [72, 243] on p "2XL 32px" at bounding box center [71, 243] width 26 height 4
type input "32"
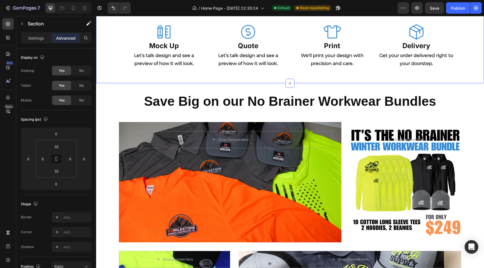
click at [136, 75] on div "How We Work Heading Icon Mock Up Heading Let’s talk design and see a preview of…" at bounding box center [290, 30] width 388 height 105
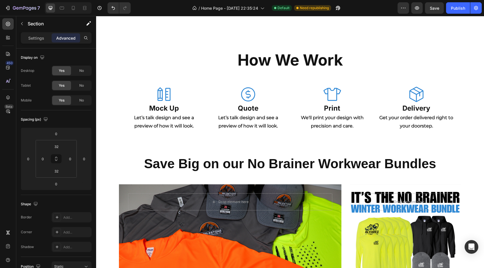
scroll to position [454, 0]
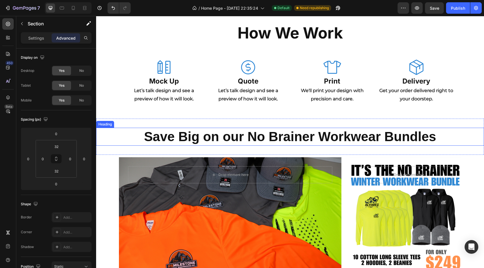
click at [288, 136] on h2 "Save Big on our No Brainer Workwear Bundles" at bounding box center [290, 137] width 342 height 18
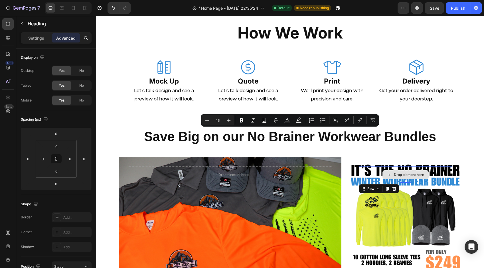
click at [359, 183] on div "Drop element here Row 0" at bounding box center [405, 174] width 93 height 17
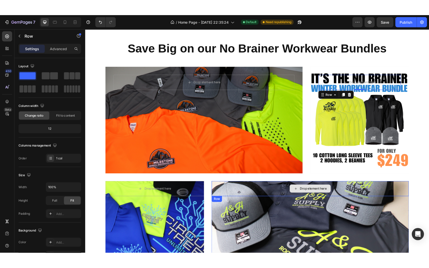
scroll to position [551, 0]
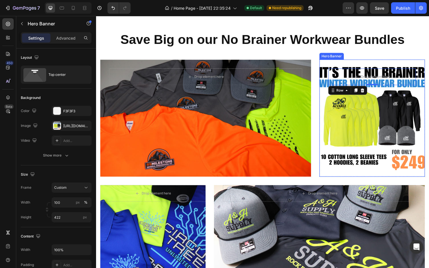
click at [344, 107] on div "Overlay" at bounding box center [380, 121] width 108 height 120
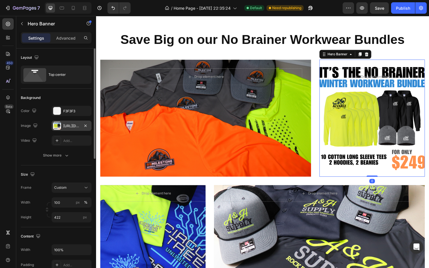
click at [56, 127] on div at bounding box center [57, 126] width 8 height 8
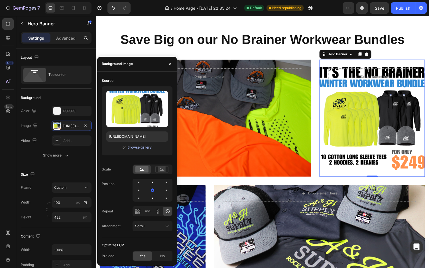
click at [139, 146] on div "Browse gallery" at bounding box center [140, 147] width 24 height 5
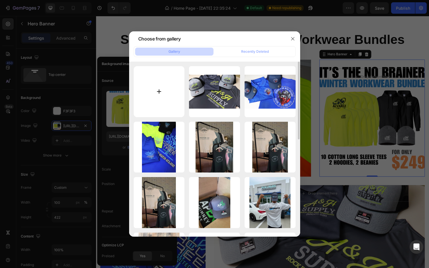
click at [157, 90] on input "file" at bounding box center [159, 91] width 51 height 51
type input "C:\fakepath\Ad - Starter Bundle.png"
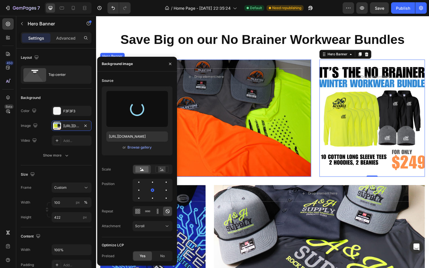
type input "https://cdn.shopify.com/s/files/1/0697/3462/9575/files/gempages_561510901459452…"
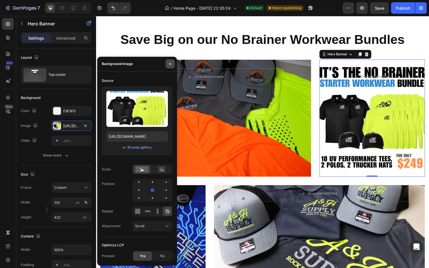
click at [170, 64] on icon "button" at bounding box center [170, 64] width 5 height 5
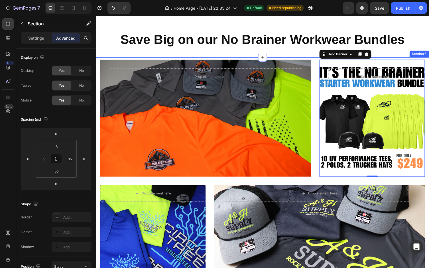
click at [328, 184] on div "Drop element here Row Row Hero Banner Row Drop element here Row Row Hero Banner…" at bounding box center [267, 185] width 334 height 249
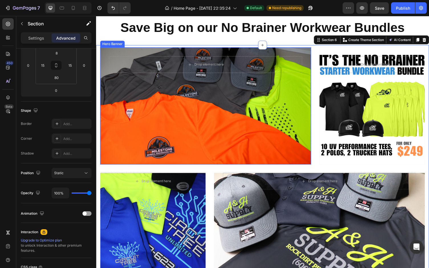
scroll to position [546, 0]
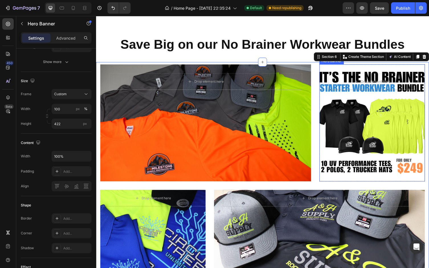
click at [388, 120] on div "Overlay" at bounding box center [380, 126] width 108 height 120
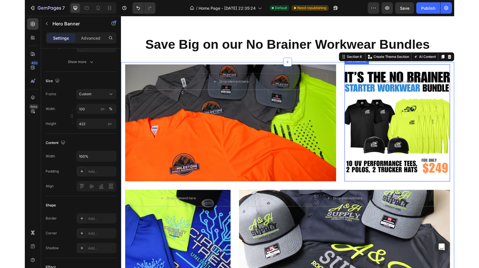
scroll to position [0, 0]
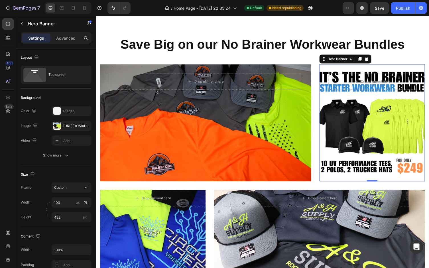
click at [395, 134] on div "Overlay" at bounding box center [380, 126] width 108 height 120
click at [66, 126] on div "https://cdn.shopify.com/s/files/1/0697/3462/9575/files/gempages_561510901459452…" at bounding box center [71, 126] width 17 height 5
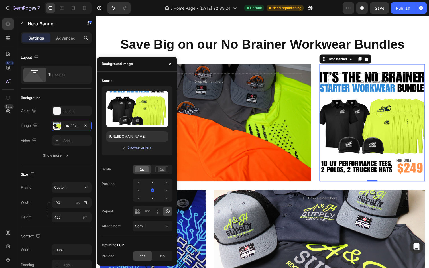
click at [144, 149] on div "Browse gallery" at bounding box center [140, 147] width 24 height 5
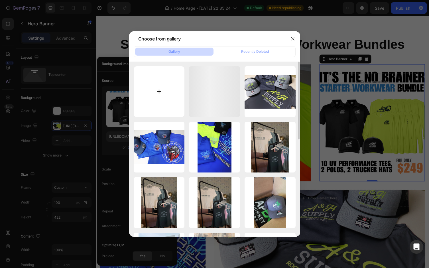
click at [149, 89] on input "file" at bounding box center [159, 91] width 51 height 51
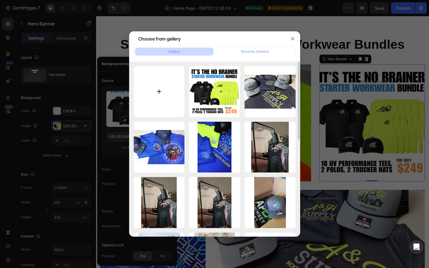
type input "C:\fakepath\Ad - Home Page.png"
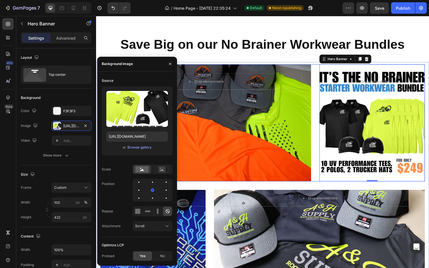
type input "https://cdn.shopify.com/s/files/1/0697/3462/9575/files/gempages_561510901459452…"
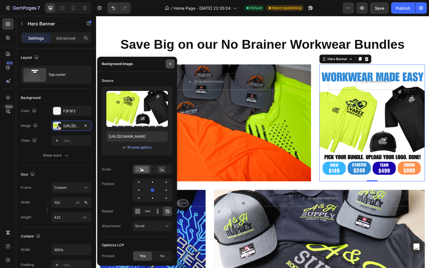
click at [169, 63] on icon "button" at bounding box center [170, 64] width 5 height 5
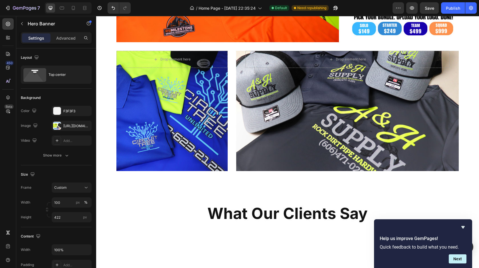
scroll to position [709, 0]
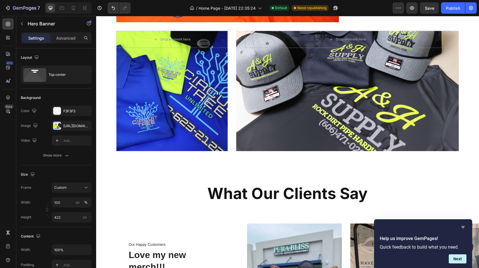
click at [403, 227] on icon "Hide survey" at bounding box center [463, 227] width 7 height 7
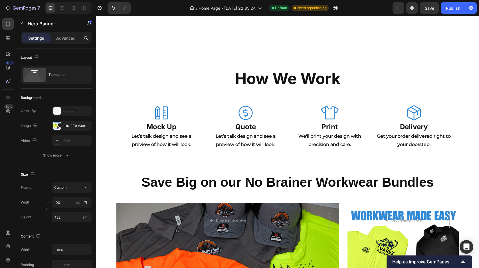
scroll to position [407, 0]
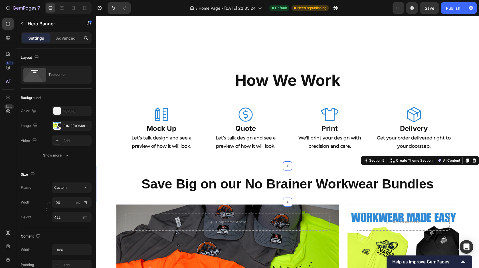
click at [310, 169] on div "Save Big on our No Brainer Workwear Bundles Heading Section 5 Create Theme Sect…" at bounding box center [287, 184] width 383 height 37
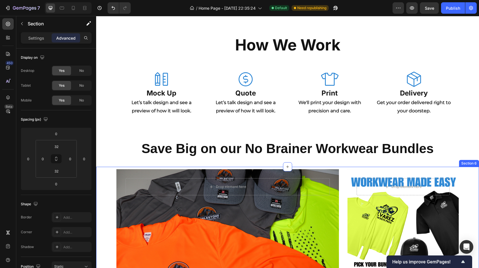
scroll to position [428, 0]
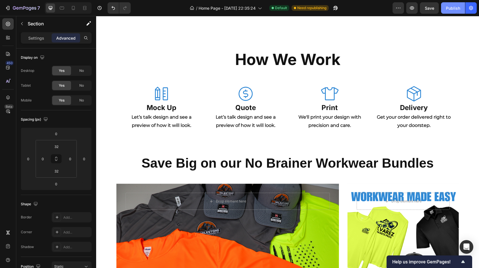
click at [403, 8] on div "Publish" at bounding box center [453, 8] width 14 height 6
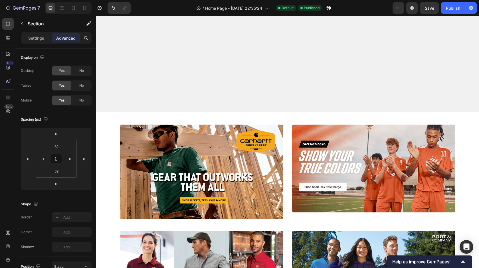
scroll to position [0, 0]
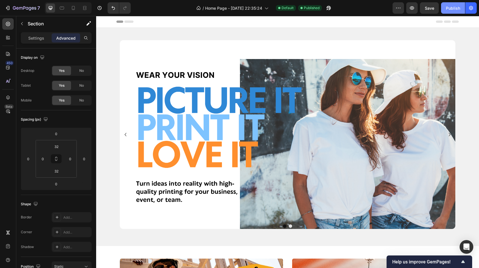
click at [403, 7] on div "Publish" at bounding box center [453, 8] width 14 height 6
click at [7, 8] on icon "button" at bounding box center [8, 8] width 6 height 6
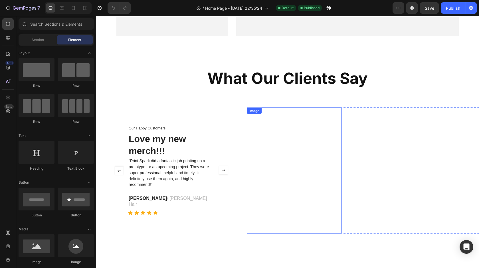
scroll to position [825, 0]
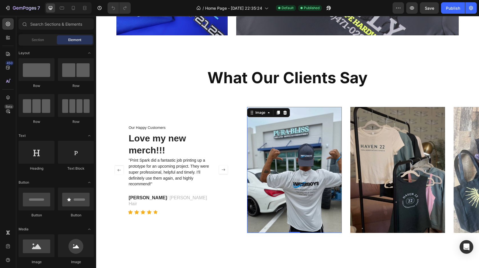
click at [295, 153] on img at bounding box center [294, 170] width 95 height 126
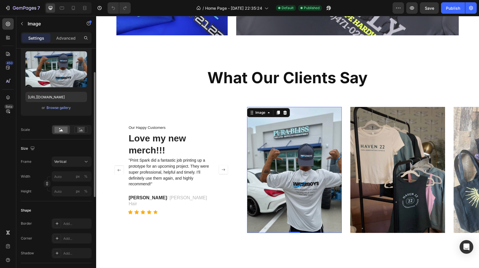
scroll to position [54, 0]
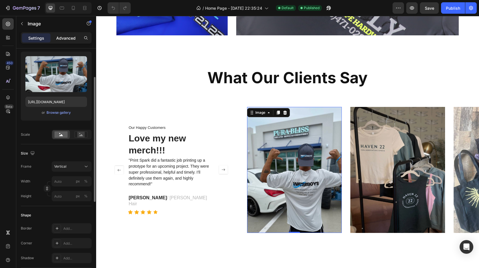
click at [71, 36] on p "Advanced" at bounding box center [65, 38] width 19 height 6
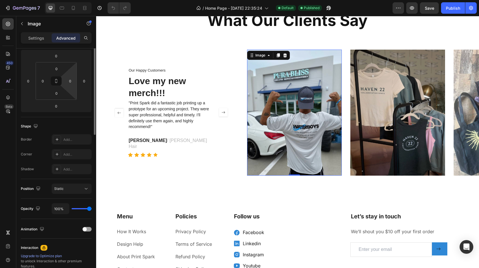
scroll to position [0, 0]
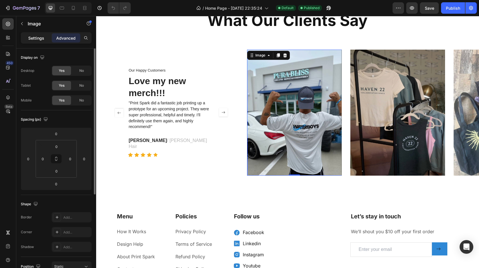
click at [34, 34] on div "Settings" at bounding box center [36, 37] width 29 height 9
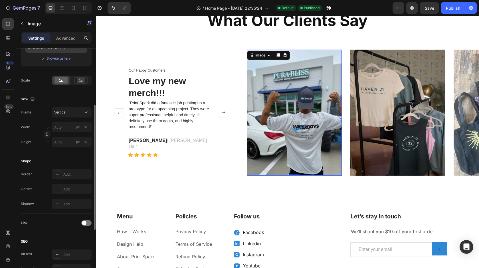
scroll to position [113, 0]
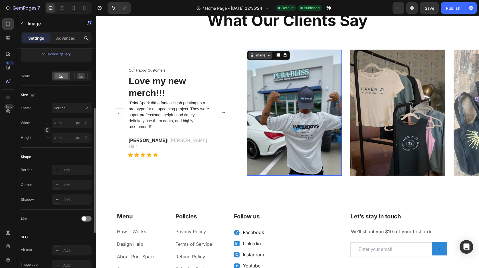
click at [264, 55] on div "Image" at bounding box center [260, 55] width 12 height 5
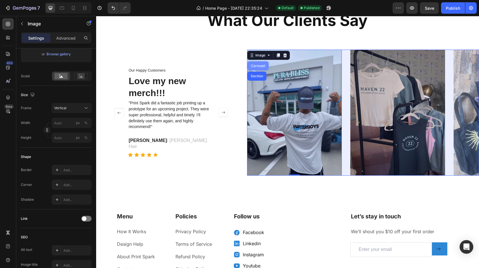
click at [261, 68] on div "Carousel" at bounding box center [257, 65] width 21 height 9
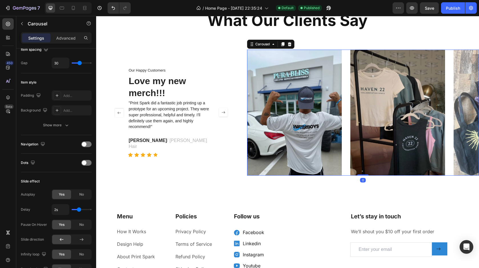
scroll to position [0, 0]
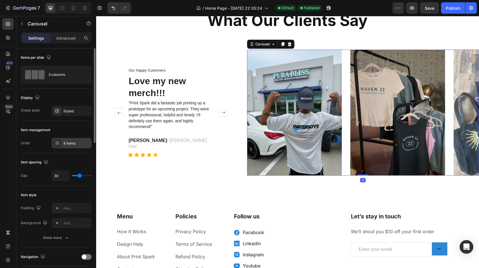
click at [74, 145] on div "4 items" at bounding box center [76, 143] width 27 height 5
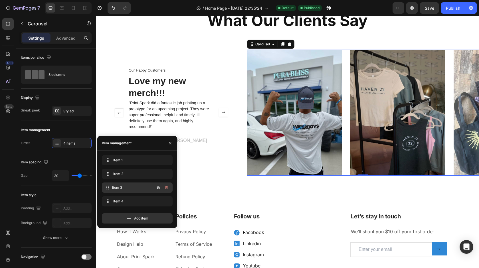
click at [128, 187] on span "Item 3" at bounding box center [133, 187] width 42 height 5
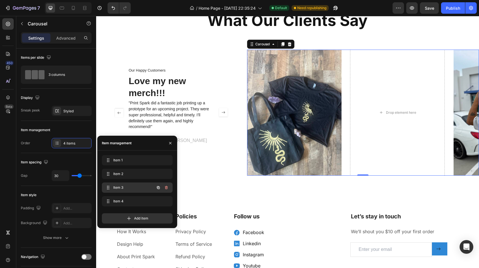
click at [122, 188] on span "Item 3" at bounding box center [129, 187] width 32 height 5
click at [149, 188] on div "Item 3 Item 3" at bounding box center [129, 188] width 50 height 8
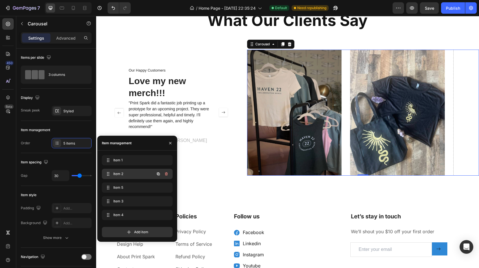
click at [137, 174] on span "Item 2" at bounding box center [129, 173] width 32 height 5
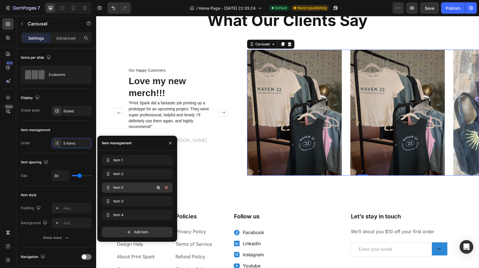
click at [154, 187] on div "Item 5 Item 5" at bounding box center [129, 188] width 50 height 8
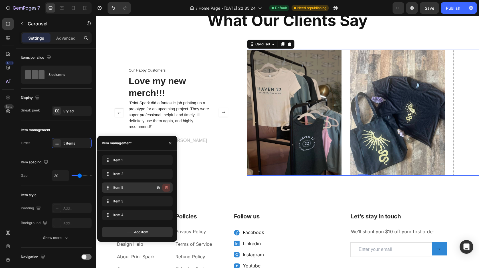
click at [168, 188] on icon "button" at bounding box center [166, 187] width 5 height 5
click at [165, 187] on div "Delete" at bounding box center [162, 187] width 11 height 5
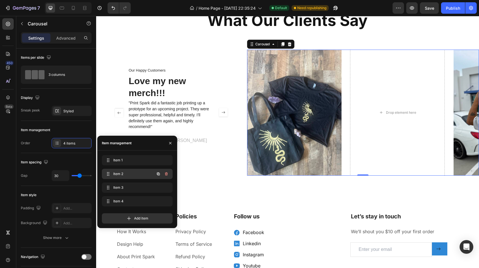
click at [134, 177] on div "Item 2 Item 2" at bounding box center [129, 174] width 50 height 8
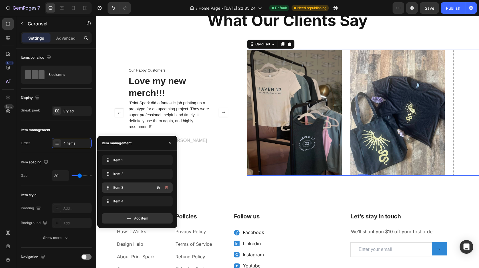
click at [133, 189] on span "Item 3" at bounding box center [129, 187] width 32 height 5
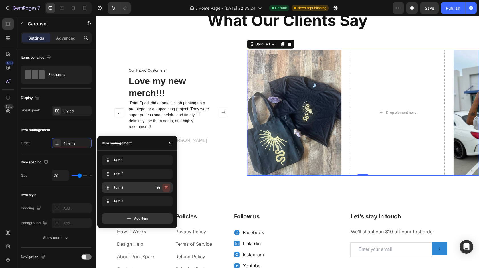
click at [167, 187] on icon "button" at bounding box center [166, 187] width 5 height 5
click at [163, 189] on div "Delete" at bounding box center [162, 187] width 11 height 5
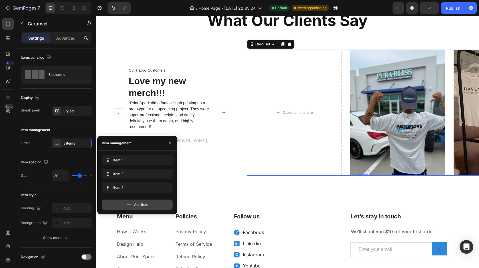
click at [139, 203] on span "Add item" at bounding box center [141, 204] width 14 height 5
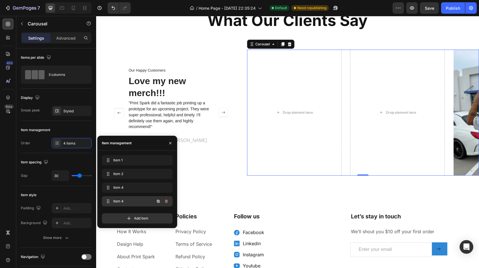
click at [134, 200] on span "Item 4" at bounding box center [129, 201] width 32 height 5
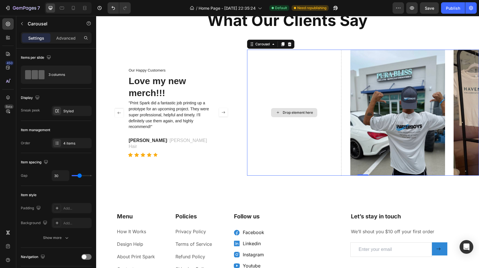
click at [297, 118] on div "Drop element here" at bounding box center [294, 113] width 95 height 126
click at [295, 113] on div "Drop element here" at bounding box center [298, 112] width 30 height 5
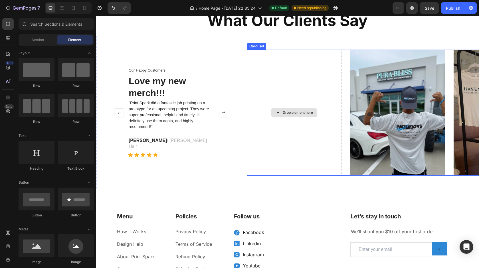
click at [286, 113] on div "Drop element here" at bounding box center [298, 112] width 30 height 5
click at [276, 112] on icon at bounding box center [278, 112] width 5 height 5
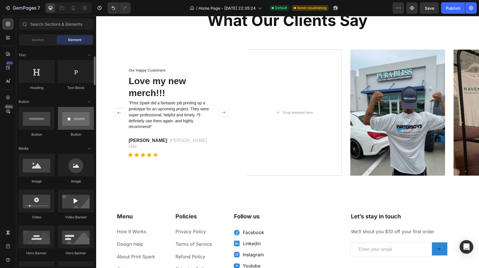
scroll to position [81, 0]
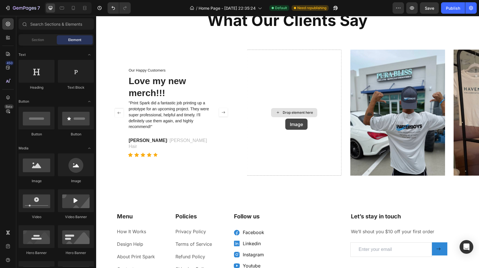
drag, startPoint x: 135, startPoint y: 185, endPoint x: 285, endPoint y: 118, distance: 164.3
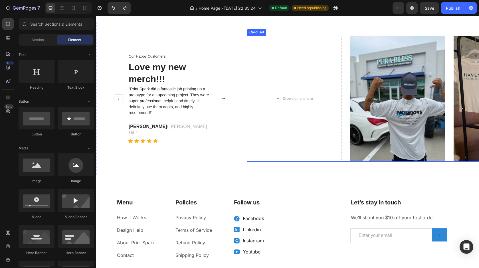
scroll to position [899, 0]
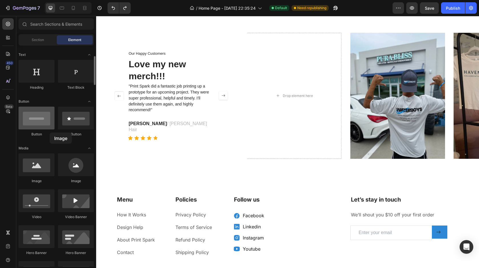
drag, startPoint x: 39, startPoint y: 171, endPoint x: 37, endPoint y: 124, distance: 47.4
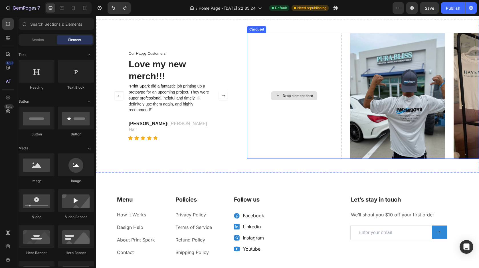
click at [295, 96] on div "Drop element here" at bounding box center [298, 96] width 30 height 5
click at [26, 21] on div at bounding box center [24, 23] width 11 height 11
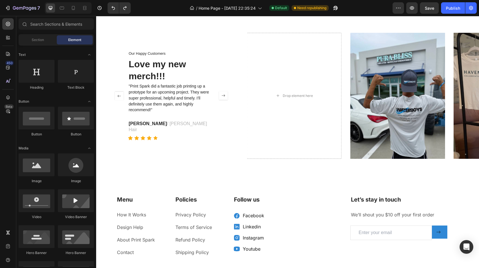
click at [42, 45] on div "Section Element" at bounding box center [56, 39] width 75 height 11
click at [39, 43] on div "Section" at bounding box center [38, 39] width 36 height 9
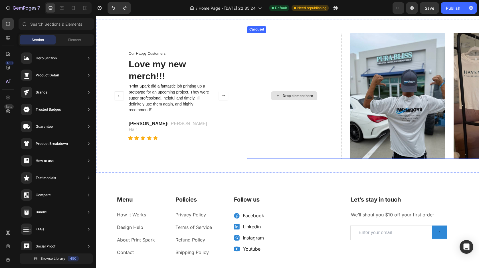
click at [296, 96] on div "Drop element here" at bounding box center [298, 96] width 30 height 5
click at [296, 136] on div "Drop element here" at bounding box center [294, 96] width 95 height 126
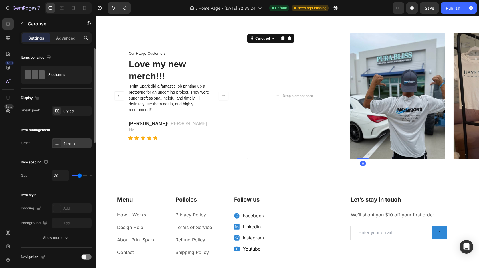
click at [65, 145] on div "4 items" at bounding box center [76, 143] width 27 height 5
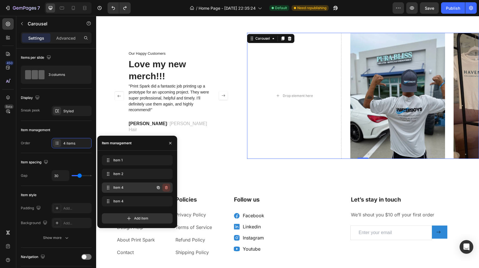
click at [167, 187] on icon "button" at bounding box center [166, 187] width 5 height 5
click at [166, 188] on div "Delete" at bounding box center [162, 187] width 11 height 5
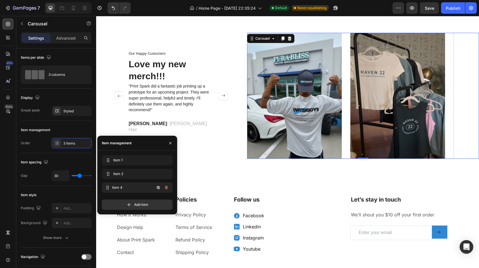
click at [141, 187] on span "Item 4" at bounding box center [133, 187] width 42 height 5
click at [140, 176] on span "Item 2" at bounding box center [133, 173] width 42 height 5
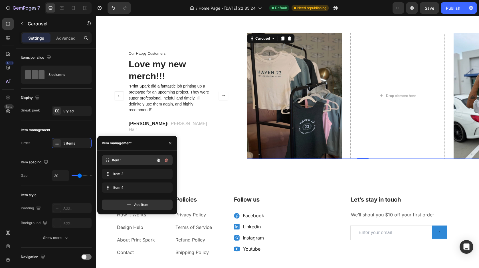
click at [136, 163] on div "Item 1 Item 1" at bounding box center [129, 160] width 50 height 8
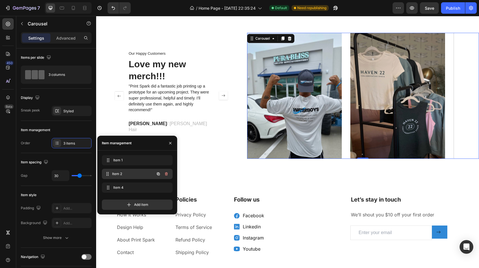
click at [133, 176] on span "Item 2" at bounding box center [133, 173] width 42 height 5
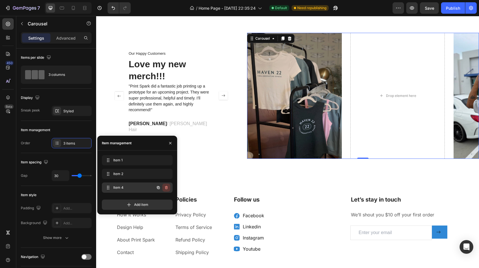
click at [168, 188] on icon "button" at bounding box center [166, 187] width 5 height 5
click at [163, 188] on div "Delete" at bounding box center [162, 187] width 11 height 5
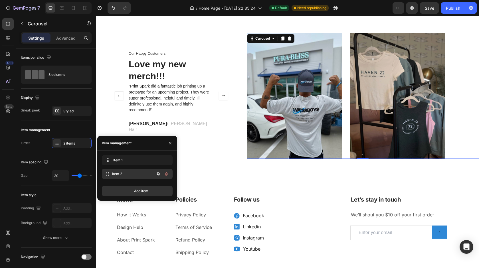
click at [135, 172] on span "Item 2" at bounding box center [133, 173] width 42 height 5
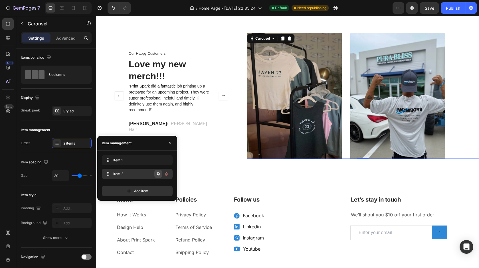
click at [159, 174] on icon "button" at bounding box center [158, 174] width 5 height 5
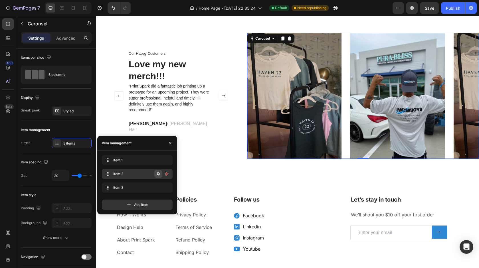
click at [159, 174] on icon "button" at bounding box center [158, 174] width 1 height 1
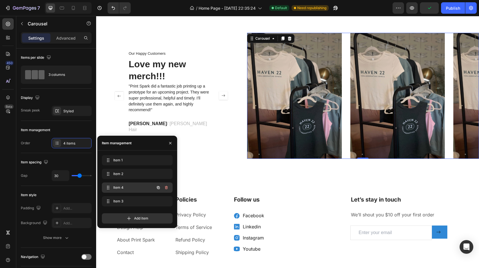
click at [135, 188] on span "Item 4" at bounding box center [129, 187] width 32 height 5
click at [377, 92] on img at bounding box center [397, 96] width 95 height 126
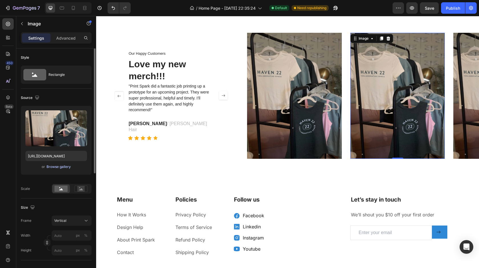
click at [62, 167] on div "Browse gallery" at bounding box center [59, 166] width 24 height 5
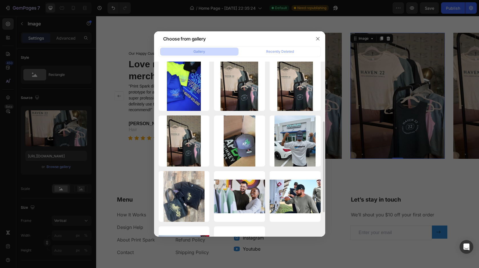
scroll to position [117, 0]
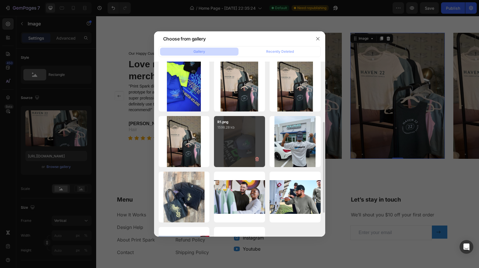
click at [240, 145] on div "R1.png 1598.28 kb" at bounding box center [239, 141] width 51 height 51
type input "https://cdn.shopify.com/s/files/1/0697/3462/9575/files/gempages_561510901459452…"
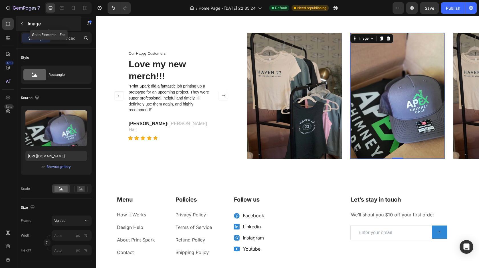
click at [25, 23] on button "button" at bounding box center [21, 23] width 9 height 9
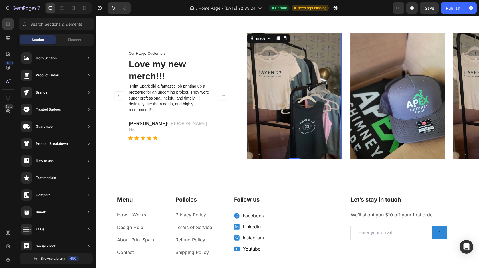
click at [338, 116] on img at bounding box center [294, 96] width 95 height 126
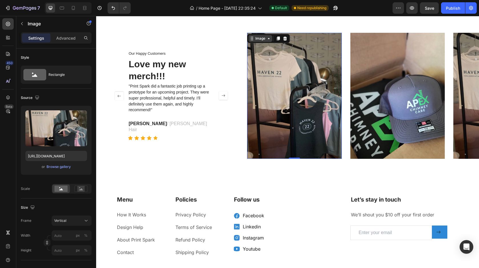
click at [265, 40] on div "Image" at bounding box center [260, 38] width 12 height 5
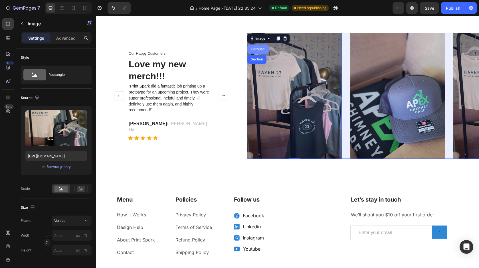
click at [260, 47] on div "Carousel" at bounding box center [258, 48] width 17 height 3
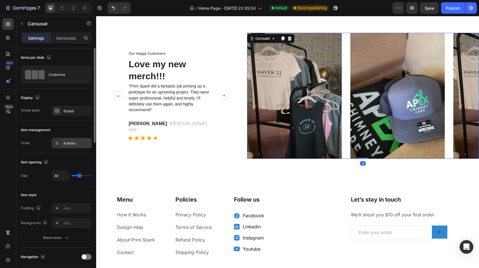
click at [67, 142] on div "4 items" at bounding box center [76, 143] width 27 height 5
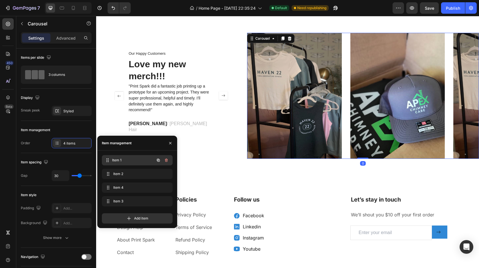
click at [132, 162] on span "Item 1" at bounding box center [133, 160] width 42 height 5
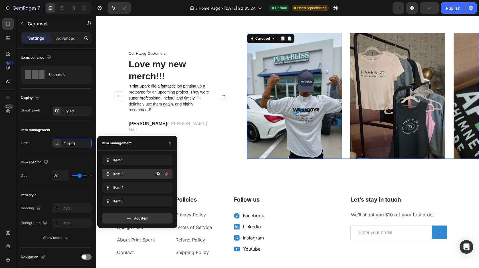
click at [129, 173] on span "Item 2" at bounding box center [129, 173] width 32 height 5
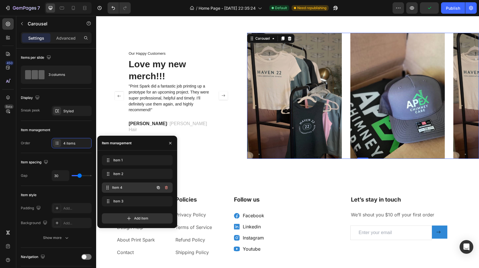
click at [130, 184] on div "Item 4 Item 4" at bounding box center [129, 188] width 50 height 8
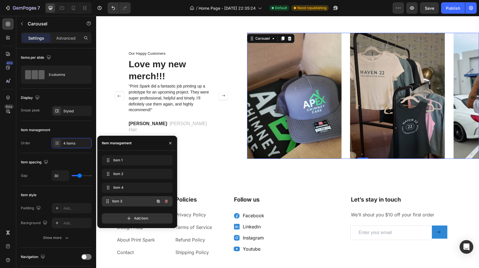
click at [128, 199] on span "Item 3" at bounding box center [133, 201] width 42 height 5
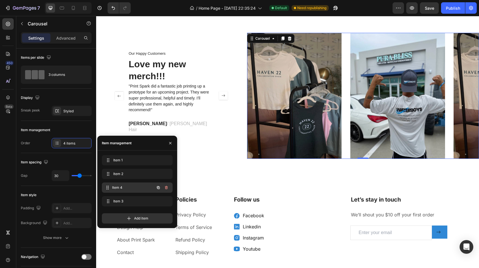
click at [126, 190] on span "Item 4" at bounding box center [133, 187] width 42 height 5
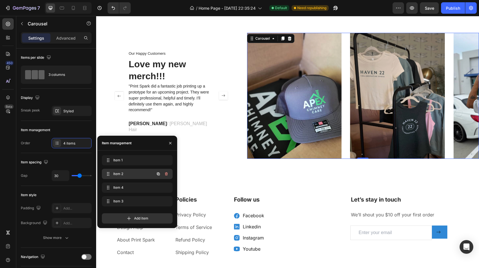
click at [129, 176] on span "Item 2" at bounding box center [129, 173] width 32 height 5
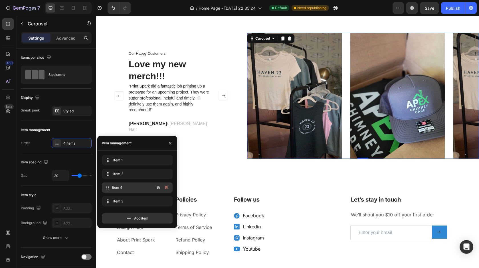
click at [128, 188] on span "Item 4" at bounding box center [133, 187] width 42 height 5
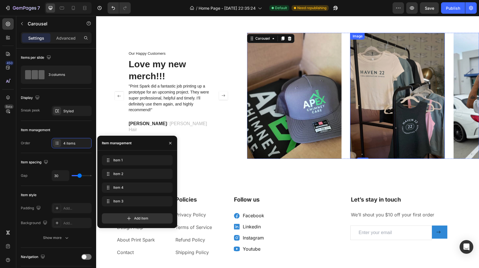
click at [392, 97] on img at bounding box center [397, 96] width 95 height 126
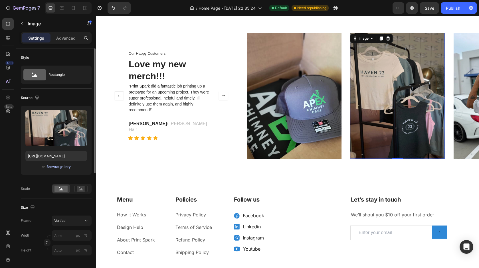
click at [57, 167] on div "Browse gallery" at bounding box center [59, 166] width 24 height 5
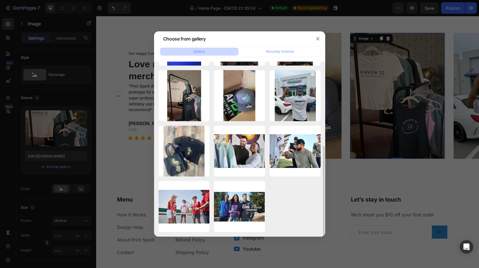
scroll to position [163, 0]
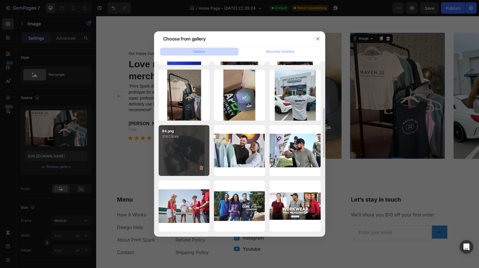
click at [185, 143] on div "R4.png 3747.16 kb" at bounding box center [184, 150] width 51 height 51
type input "https://cdn.shopify.com/s/files/1/0697/3462/9575/files/gempages_561510901459452…"
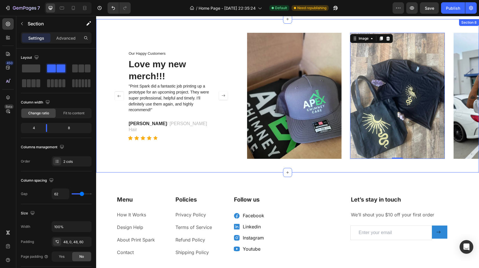
click at [262, 171] on div "Our Happy Customers Text Block Love my new merch!!! Heading "Print Spark did a …" at bounding box center [287, 96] width 383 height 154
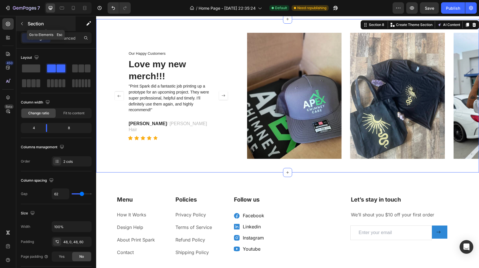
click at [27, 18] on div "Section" at bounding box center [45, 23] width 59 height 15
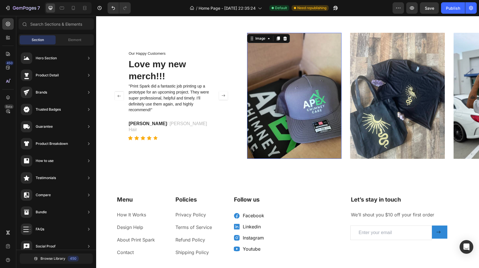
click at [310, 109] on img at bounding box center [294, 96] width 95 height 126
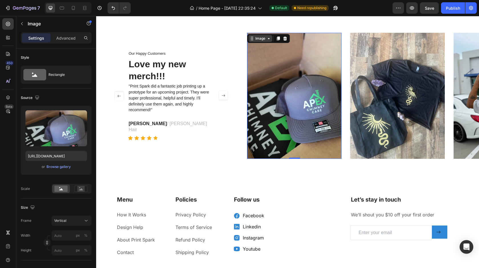
click at [261, 37] on div "Image" at bounding box center [260, 38] width 12 height 5
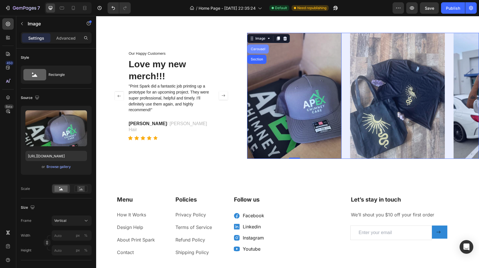
click at [258, 50] on div "Carousel" at bounding box center [258, 48] width 17 height 3
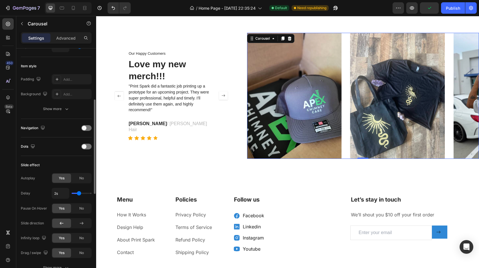
scroll to position [131, 0]
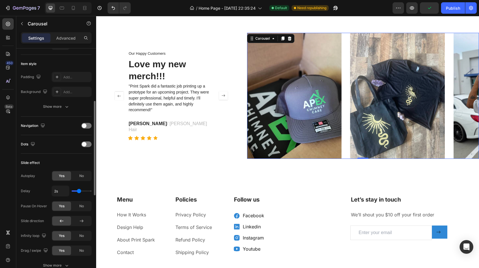
type input "1.9s"
type input "1.9"
type input "1.8s"
type input "1.8"
type input "1.7s"
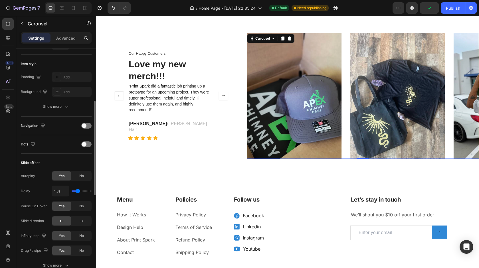
type input "1.7"
type input "1.6s"
type input "1.6"
type input "1.5s"
type input "1.5"
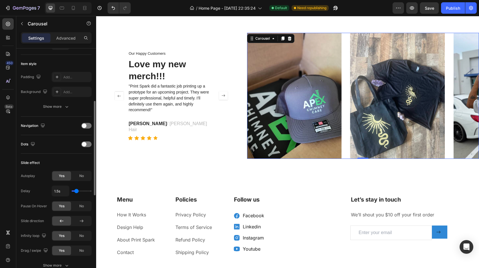
type input "1.4s"
type input "1.4"
type input "1.3s"
type input "1.3"
type input "1.2s"
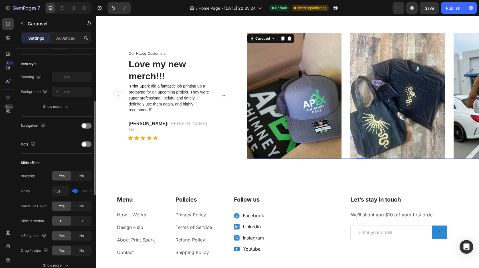
type input "1.2"
type input "1.1s"
type input "1.1"
type input "1s"
drag, startPoint x: 79, startPoint y: 190, endPoint x: 70, endPoint y: 191, distance: 9.1
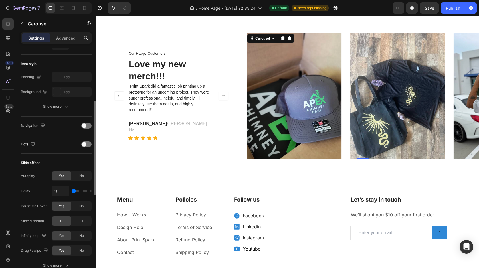
type input "1"
click at [72, 191] on input "range" at bounding box center [82, 191] width 20 height 1
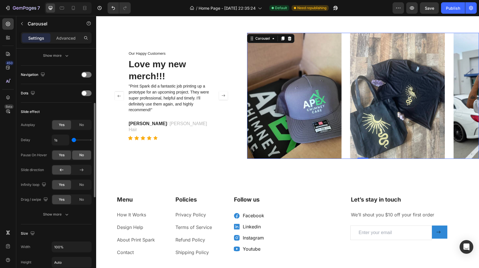
scroll to position [185, 0]
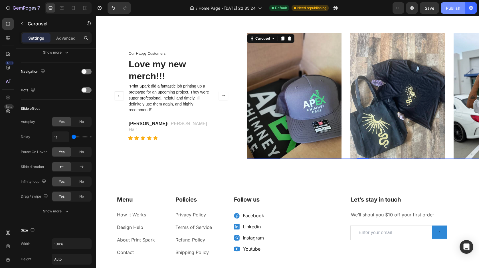
click at [451, 11] on button "Publish" at bounding box center [453, 7] width 24 height 11
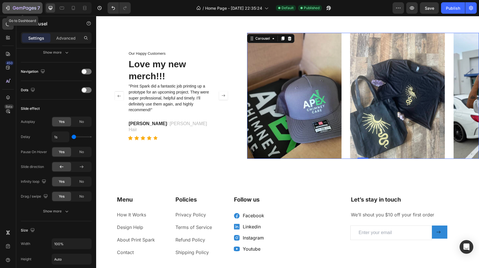
click at [17, 6] on icon "button" at bounding box center [24, 8] width 23 height 5
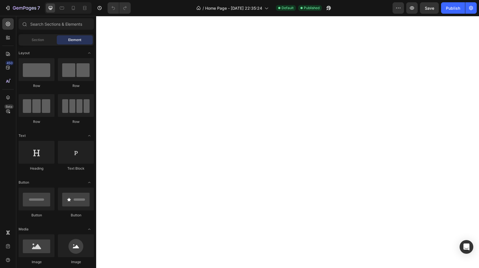
scroll to position [189, 0]
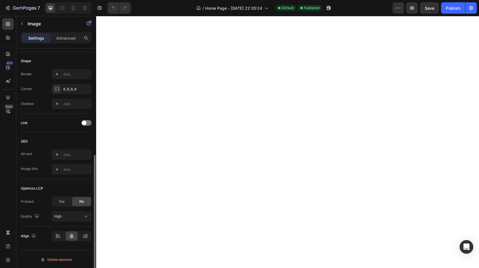
scroll to position [195, 0]
click at [70, 42] on div "Advanced" at bounding box center [66, 37] width 29 height 9
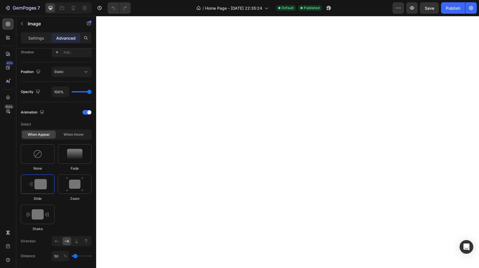
click at [39, 181] on img at bounding box center [38, 184] width 18 height 10
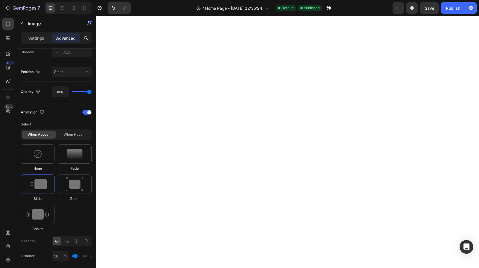
click at [447, 8] on div "Publish" at bounding box center [453, 8] width 14 height 6
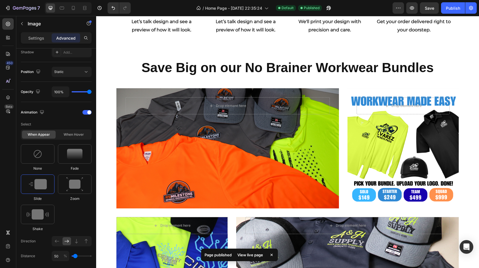
scroll to position [527, 0]
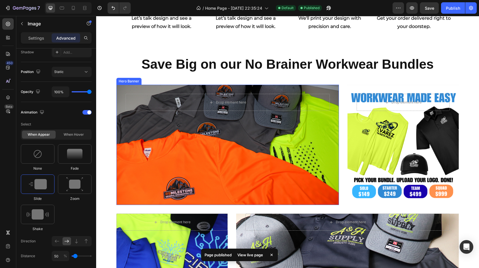
click at [209, 130] on div "Overlay" at bounding box center [227, 145] width 223 height 120
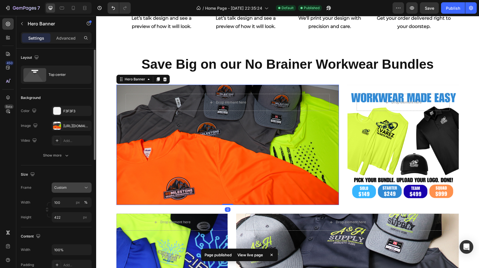
scroll to position [9, 0]
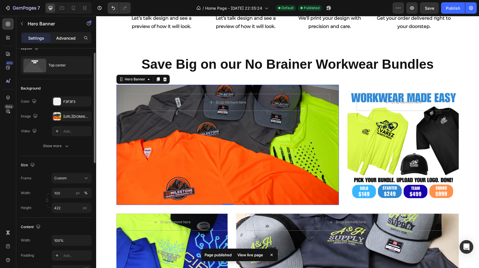
click at [64, 41] on p "Advanced" at bounding box center [65, 38] width 19 height 6
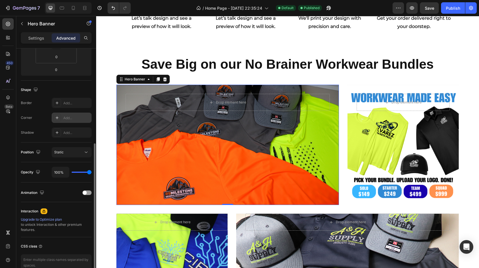
scroll to position [116, 0]
click at [82, 194] on div "Animation" at bounding box center [56, 191] width 71 height 9
click at [85, 191] on span at bounding box center [85, 191] width 4 height 4
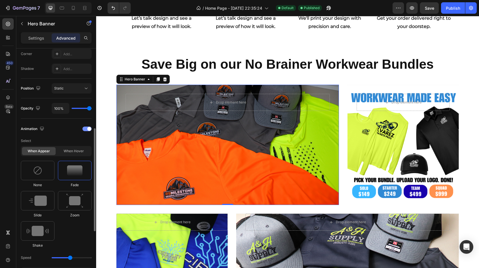
scroll to position [203, 0]
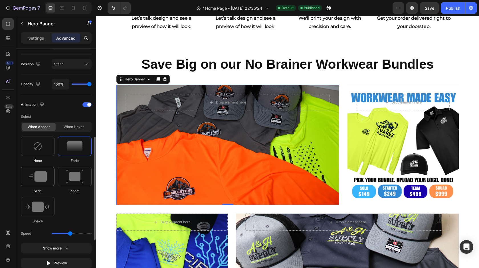
click at [41, 179] on img at bounding box center [38, 176] width 18 height 10
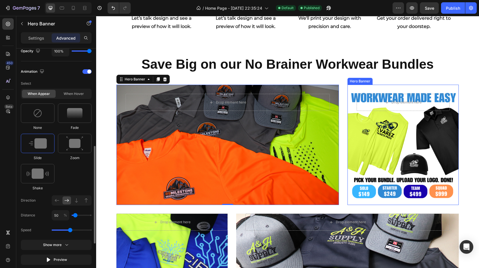
click at [394, 144] on div "Overlay" at bounding box center [402, 145] width 111 height 120
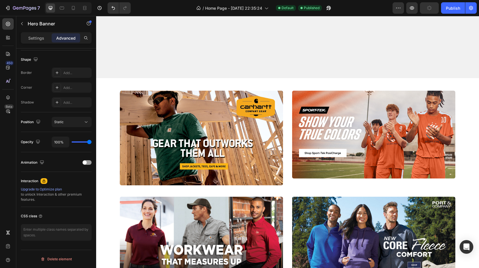
scroll to position [163, 0]
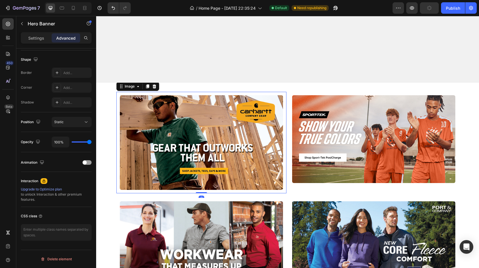
click at [234, 151] on img at bounding box center [201, 142] width 163 height 95
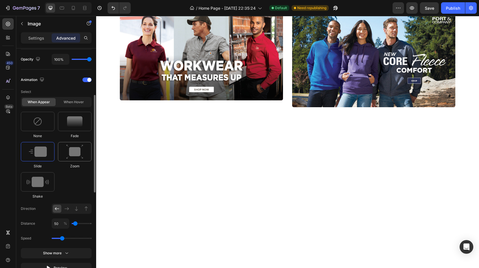
scroll to position [231, 0]
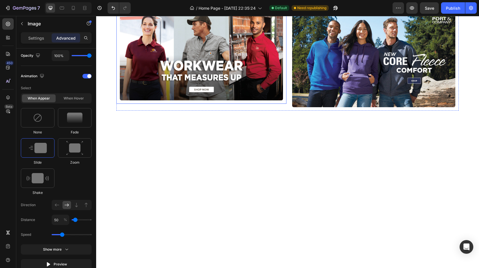
click at [182, 100] on img at bounding box center [201, 57] width 163 height 88
click at [198, 100] on img at bounding box center [201, 57] width 163 height 88
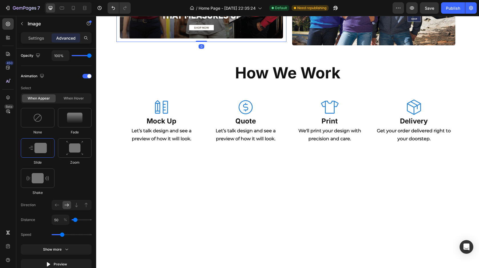
scroll to position [229, 0]
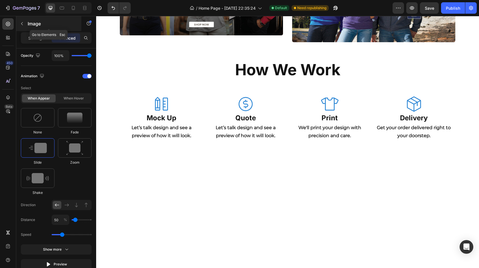
click at [19, 24] on button "button" at bounding box center [21, 23] width 9 height 9
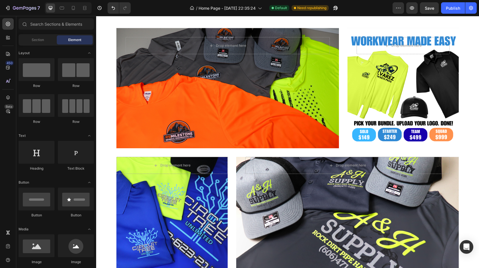
scroll to position [567, 0]
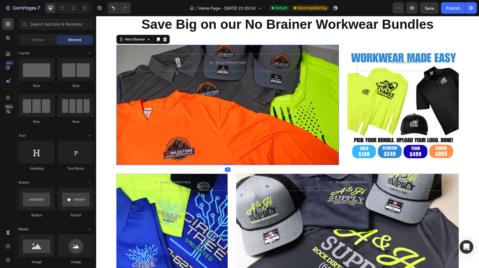
click at [187, 91] on div "Overlay" at bounding box center [227, 105] width 223 height 120
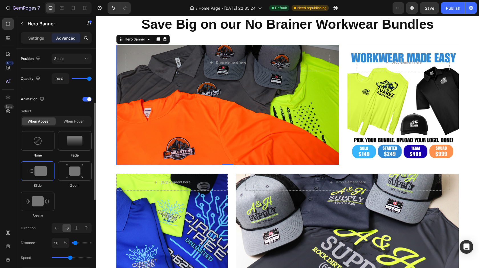
scroll to position [215, 0]
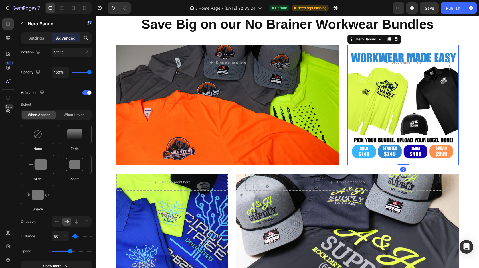
click at [369, 110] on div "Overlay" at bounding box center [402, 105] width 111 height 120
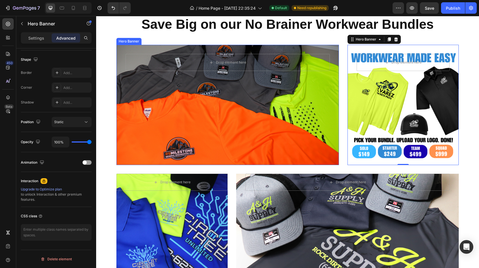
click at [215, 112] on div "Overlay" at bounding box center [227, 105] width 223 height 120
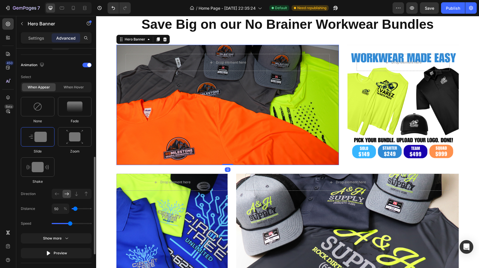
scroll to position [249, 0]
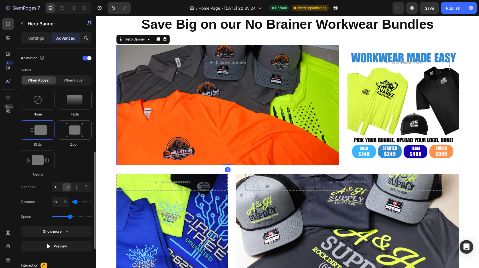
click at [56, 190] on div at bounding box center [57, 187] width 9 height 8
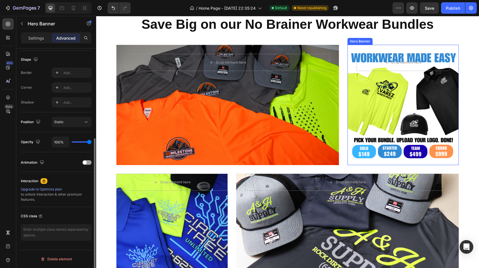
click at [415, 96] on div "Overlay" at bounding box center [402, 105] width 111 height 120
click at [85, 162] on span at bounding box center [85, 163] width 4 height 4
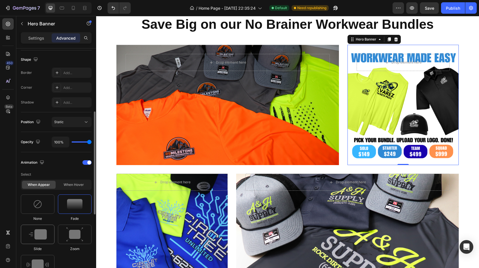
click at [43, 232] on img at bounding box center [38, 234] width 18 height 10
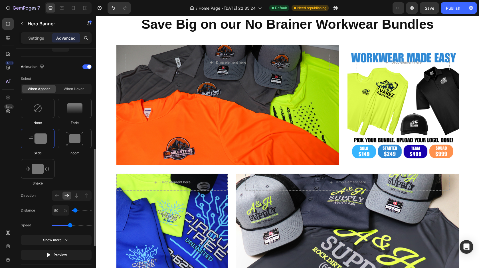
scroll to position [241, 0]
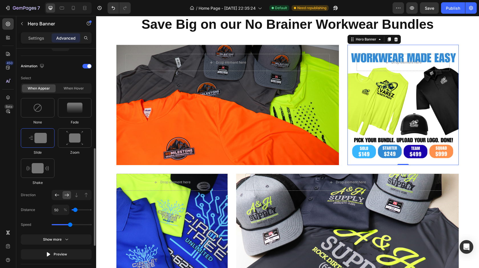
click at [56, 197] on icon at bounding box center [57, 195] width 6 height 6
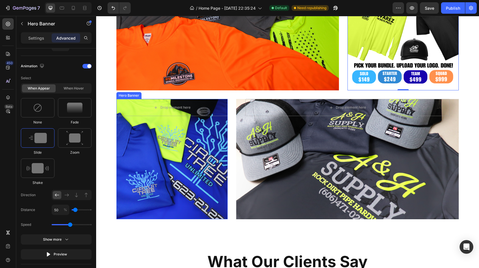
scroll to position [643, 0]
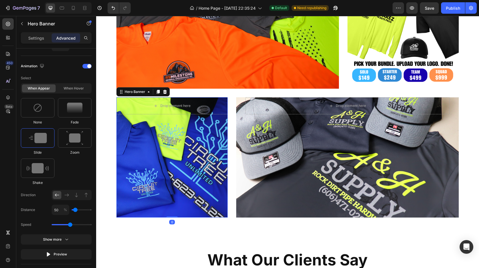
click at [188, 165] on div "Overlay" at bounding box center [171, 157] width 111 height 120
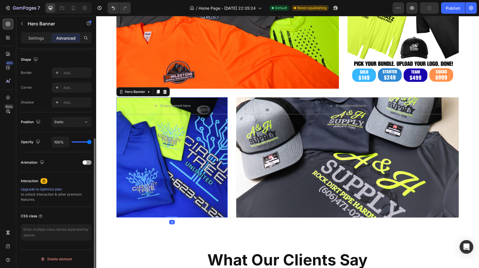
scroll to position [145, 0]
click at [88, 159] on div "Animation" at bounding box center [56, 162] width 71 height 9
click at [85, 163] on span at bounding box center [85, 163] width 4 height 4
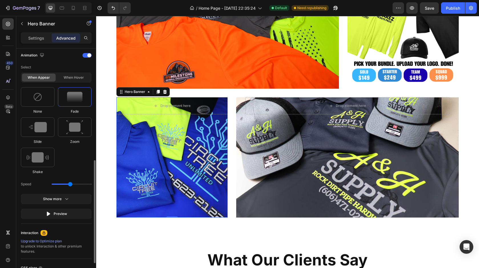
scroll to position [253, 0]
click at [43, 131] on img at bounding box center [38, 126] width 18 height 10
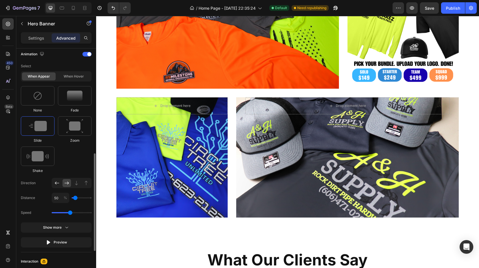
click at [56, 184] on icon at bounding box center [57, 183] width 6 height 6
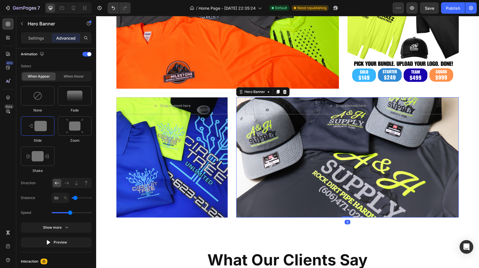
click at [309, 171] on div "Overlay" at bounding box center [347, 157] width 223 height 120
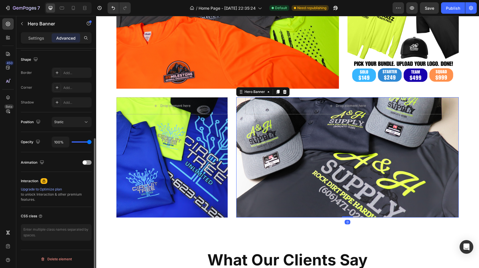
scroll to position [145, 0]
click at [83, 163] on span at bounding box center [85, 163] width 4 height 4
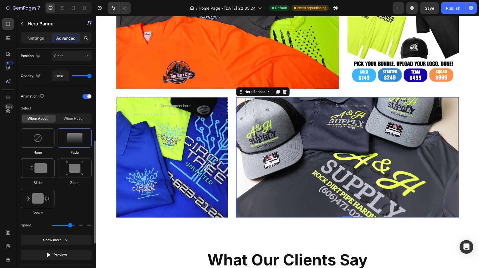
click at [42, 174] on div at bounding box center [38, 168] width 34 height 19
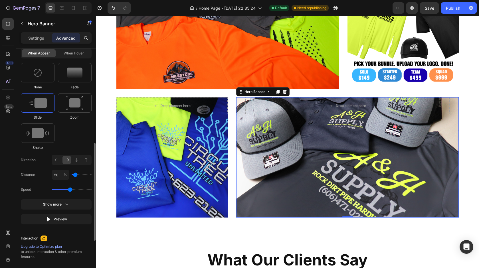
scroll to position [278, 0]
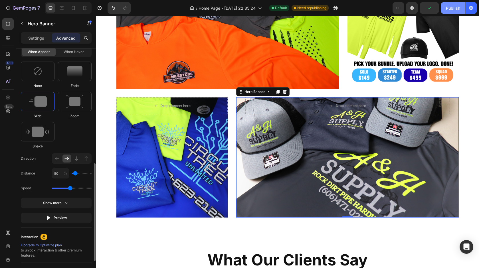
click at [456, 2] on button "Publish" at bounding box center [453, 7] width 24 height 11
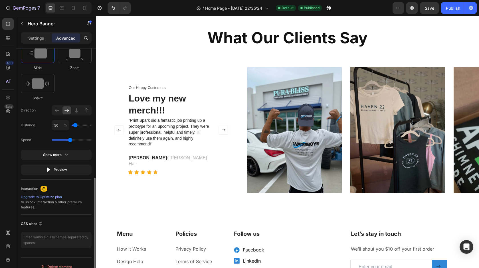
scroll to position [326, 0]
click at [66, 157] on button "Show more" at bounding box center [56, 154] width 71 height 10
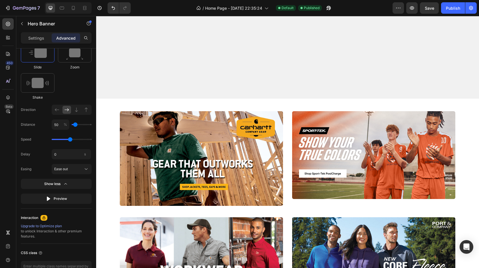
scroll to position [149, 0]
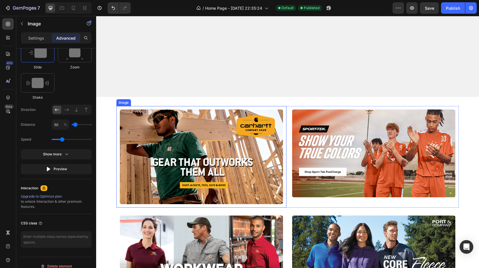
click at [240, 155] on img at bounding box center [201, 157] width 163 height 95
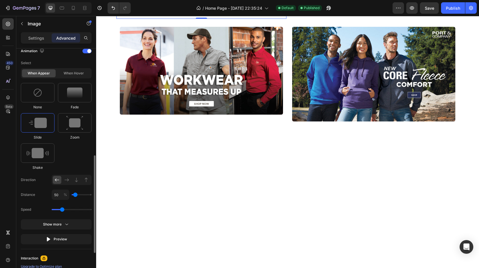
scroll to position [257, 0]
click at [48, 225] on div "Show more" at bounding box center [56, 224] width 27 height 6
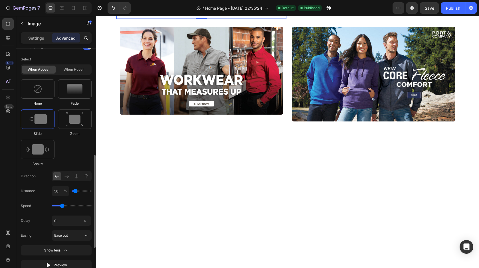
scroll to position [260, 0]
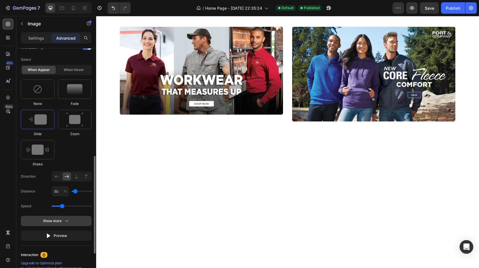
click at [74, 221] on button "Show more" at bounding box center [56, 221] width 71 height 10
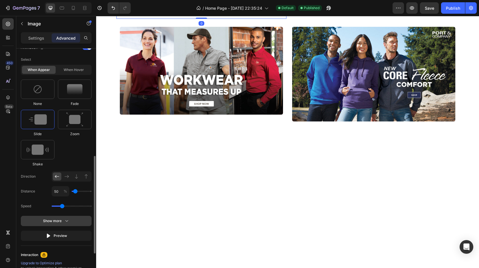
click at [81, 221] on button "Show more" at bounding box center [56, 221] width 71 height 10
click at [51, 221] on div "Show more" at bounding box center [56, 221] width 27 height 6
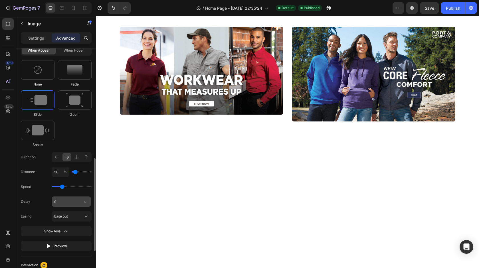
scroll to position [275, 0]
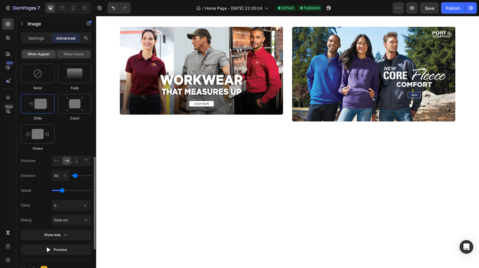
click at [72, 56] on div "When hover" at bounding box center [74, 54] width 34 height 8
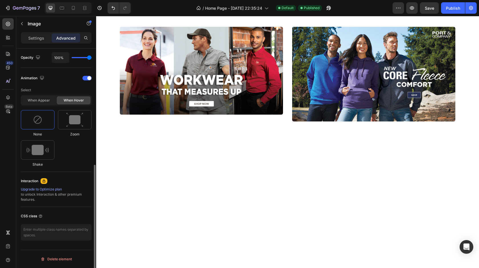
scroll to position [229, 0]
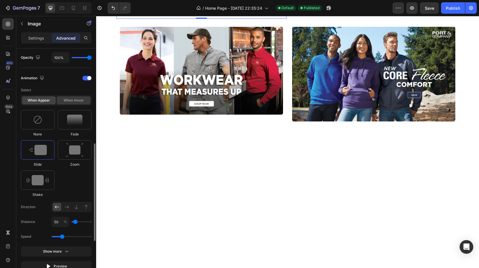
click at [78, 102] on div "When hover" at bounding box center [74, 100] width 34 height 8
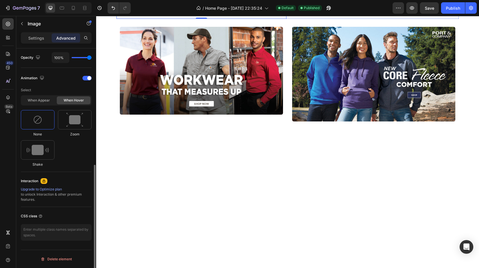
click at [40, 103] on div "When appear" at bounding box center [39, 100] width 34 height 8
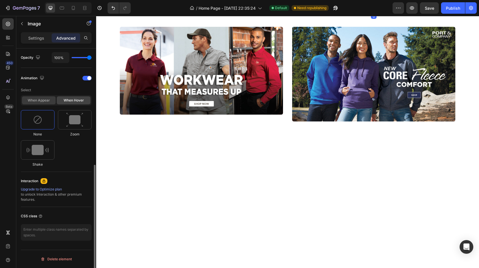
click at [44, 101] on div "When appear" at bounding box center [39, 100] width 34 height 8
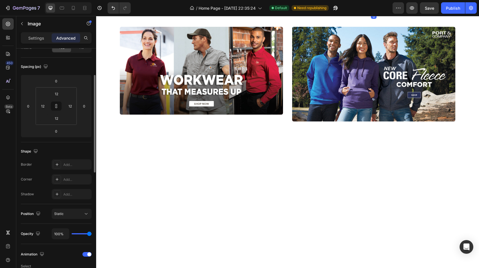
scroll to position [64, 0]
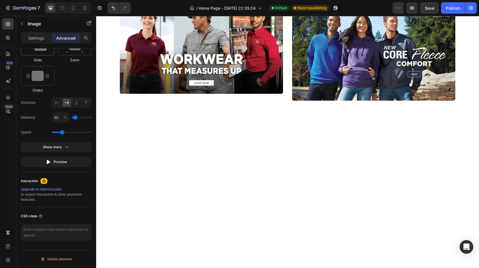
scroll to position [181, 0]
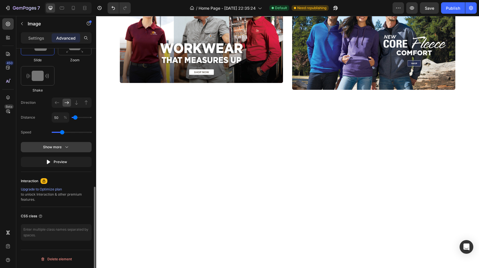
click at [67, 144] on icon "button" at bounding box center [67, 147] width 6 height 6
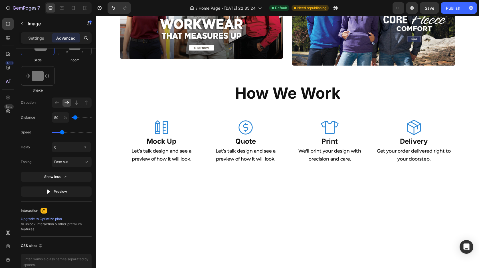
scroll to position [207, 0]
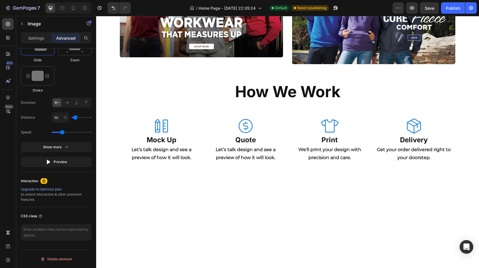
click at [77, 153] on div "Select When appear When hover None Fade Slide Zoom Shake Direction Distance 50 …" at bounding box center [56, 74] width 71 height 187
click at [74, 148] on button "Show more" at bounding box center [56, 147] width 71 height 10
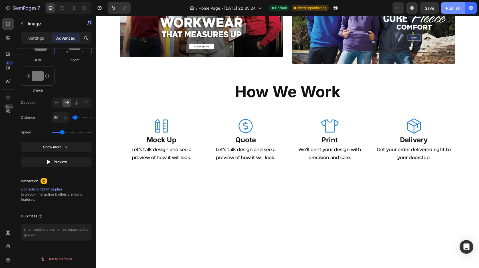
click at [448, 11] on div "Publish" at bounding box center [453, 8] width 14 height 6
click at [414, 10] on icon "button" at bounding box center [412, 8] width 6 height 6
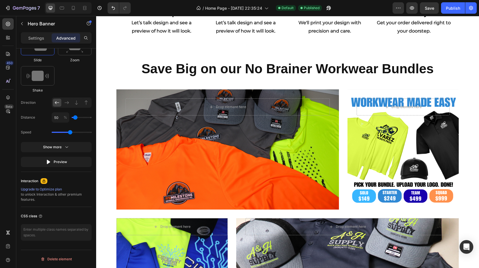
click at [202, 136] on div "Overlay" at bounding box center [227, 149] width 223 height 120
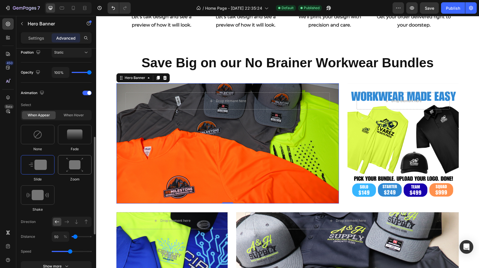
scroll to position [214, 0]
click at [64, 223] on icon at bounding box center [67, 222] width 6 height 6
click at [448, 7] on div "Publish" at bounding box center [453, 8] width 14 height 6
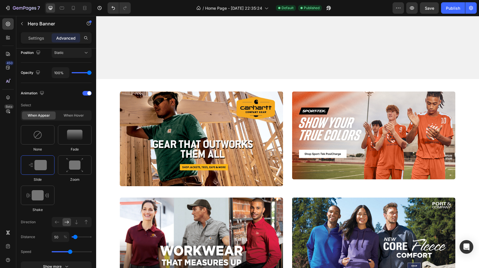
scroll to position [172, 0]
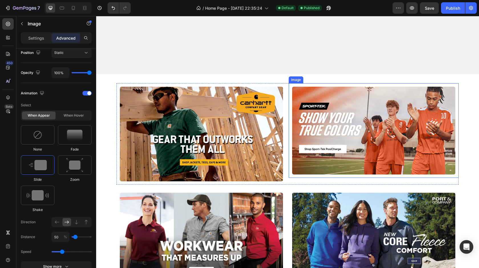
click at [312, 114] on img at bounding box center [373, 131] width 163 height 88
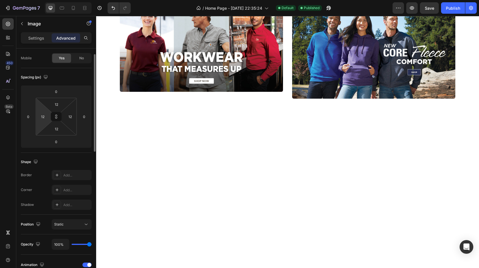
scroll to position [43, 0]
click at [37, 37] on p "Settings" at bounding box center [36, 38] width 16 height 6
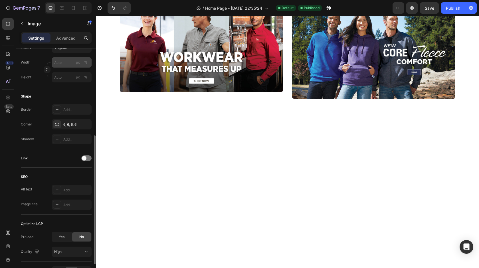
scroll to position [195, 0]
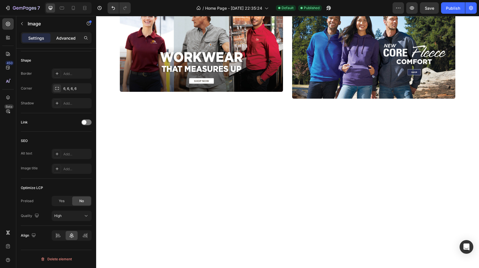
click at [63, 36] on p "Advanced" at bounding box center [65, 38] width 19 height 6
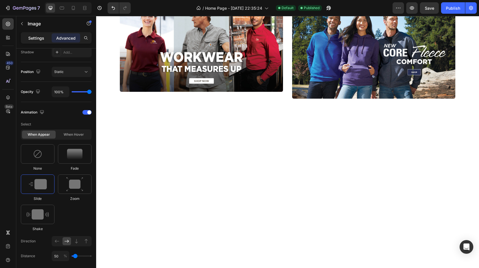
click at [35, 40] on p "Settings" at bounding box center [36, 38] width 16 height 6
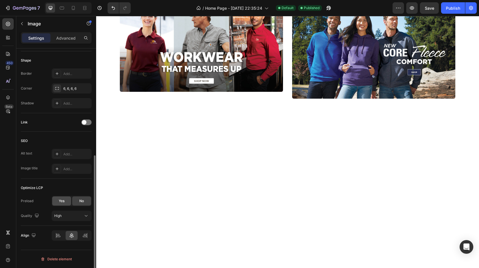
click at [62, 203] on span "Yes" at bounding box center [62, 201] width 6 height 5
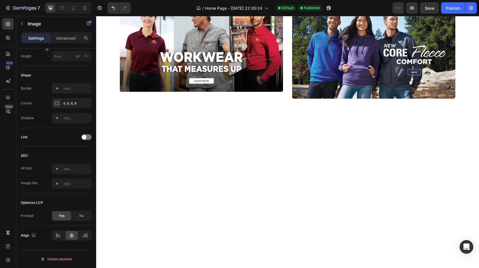
click at [77, 217] on div "No" at bounding box center [81, 215] width 19 height 9
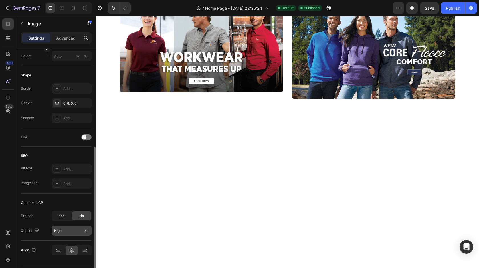
click at [77, 232] on div "High" at bounding box center [68, 230] width 29 height 5
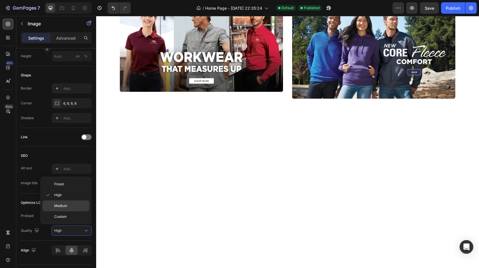
click at [70, 207] on p "Medium" at bounding box center [70, 205] width 33 height 5
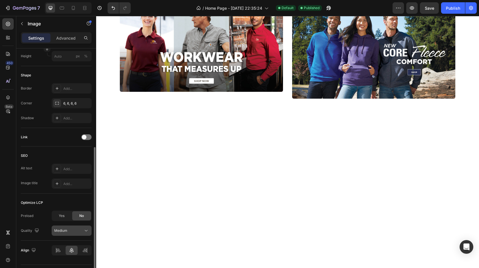
click at [70, 233] on div "Medium" at bounding box center [68, 230] width 29 height 5
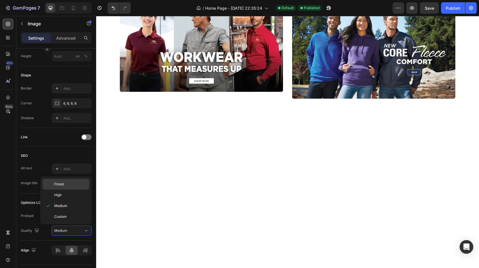
click at [69, 185] on p "Finest" at bounding box center [70, 184] width 33 height 5
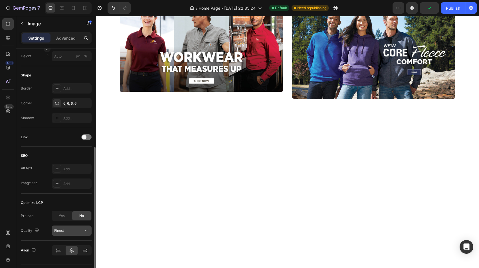
click at [77, 229] on div "Finest" at bounding box center [68, 230] width 29 height 5
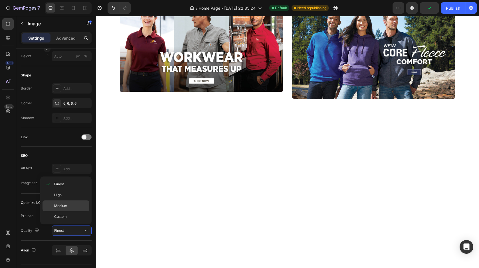
click at [72, 204] on p "Medium" at bounding box center [70, 205] width 33 height 5
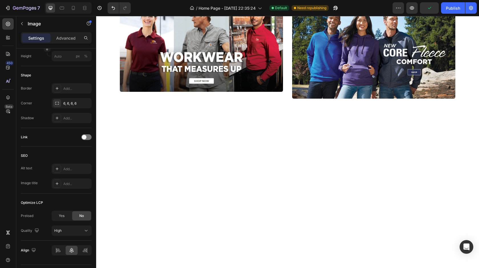
click at [82, 230] on div "High" at bounding box center [68, 230] width 29 height 5
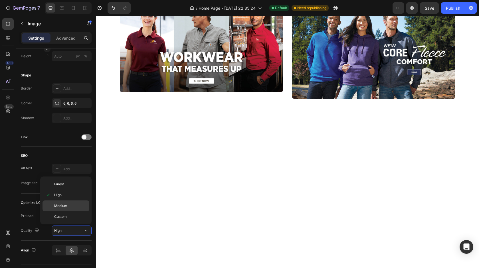
click at [76, 207] on p "Medium" at bounding box center [70, 205] width 33 height 5
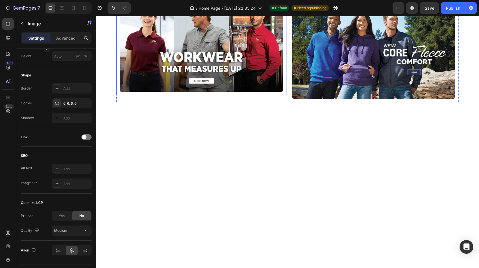
click at [181, 92] on img at bounding box center [201, 48] width 163 height 88
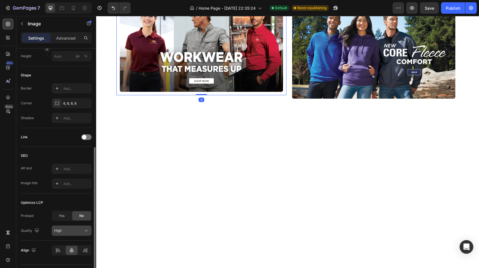
click at [59, 231] on span "High" at bounding box center [57, 231] width 7 height 4
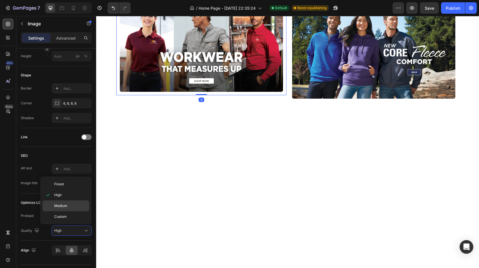
click at [67, 208] on p "Medium" at bounding box center [70, 205] width 33 height 5
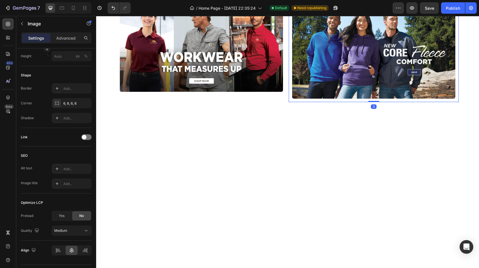
click at [304, 99] on img at bounding box center [373, 51] width 163 height 95
click at [60, 231] on span "High" at bounding box center [57, 231] width 7 height 4
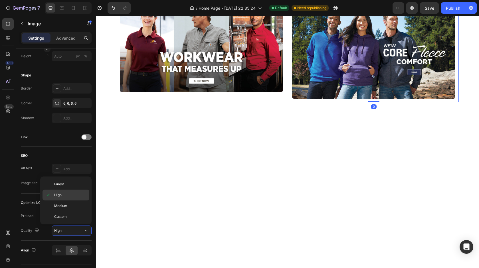
click at [62, 200] on div "High" at bounding box center [66, 195] width 47 height 11
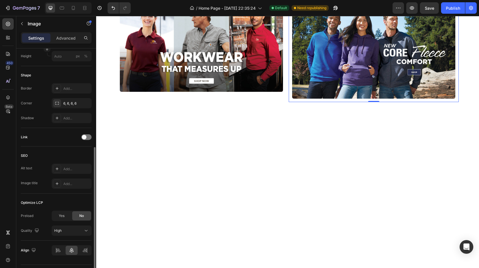
click at [66, 225] on div "Preload Yes No Quality High" at bounding box center [56, 223] width 71 height 25
click at [65, 230] on div "High" at bounding box center [68, 230] width 29 height 5
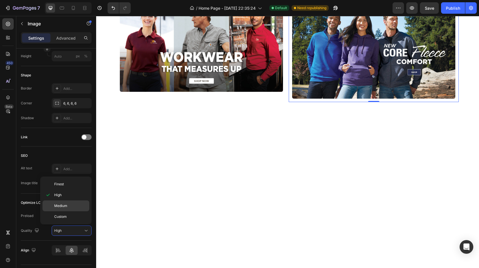
click at [64, 205] on span "Medium" at bounding box center [60, 205] width 13 height 5
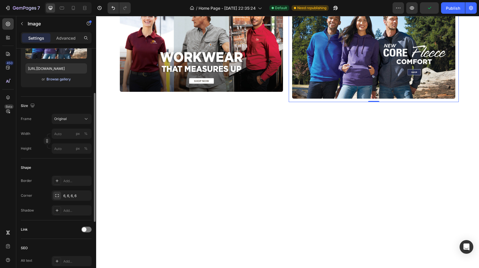
scroll to position [85, 0]
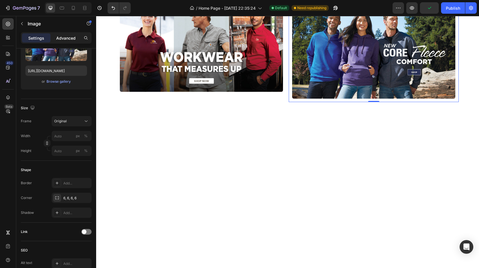
click at [67, 41] on div "Advanced" at bounding box center [66, 37] width 29 height 9
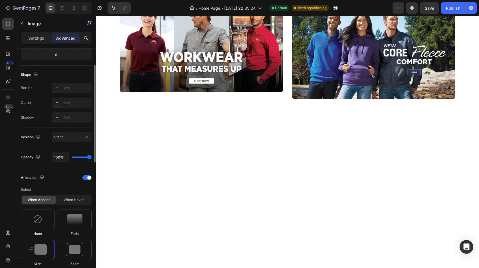
scroll to position [132, 0]
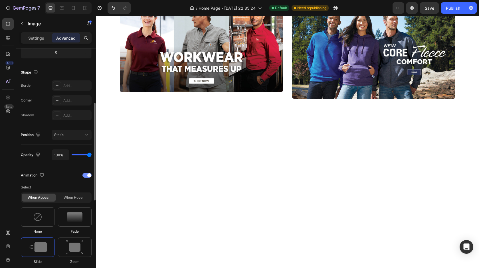
click at [88, 178] on div "Animation" at bounding box center [56, 175] width 71 height 9
click at [84, 177] on div at bounding box center [86, 175] width 9 height 5
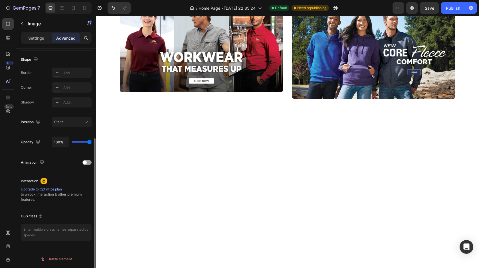
scroll to position [144, 0]
click at [453, 5] on button "Publish" at bounding box center [453, 7] width 24 height 11
click at [85, 163] on span at bounding box center [85, 163] width 4 height 4
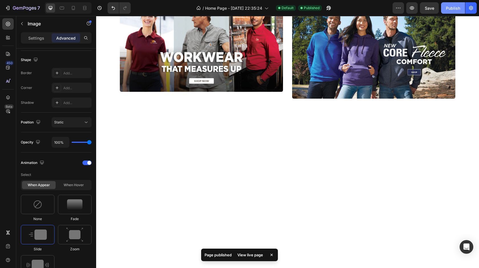
click at [451, 10] on div "Publish" at bounding box center [453, 8] width 14 height 6
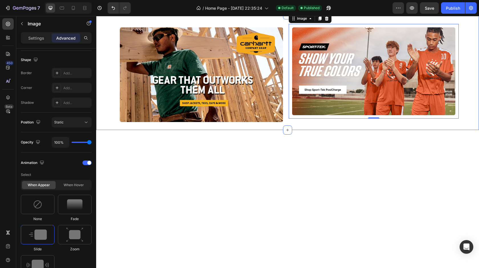
scroll to position [0, 0]
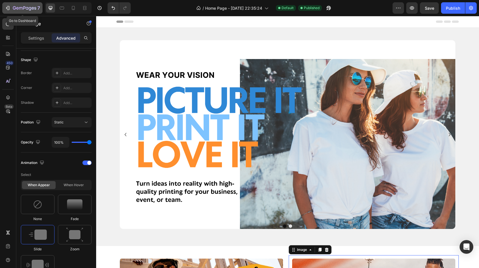
click at [7, 7] on icon "button" at bounding box center [8, 8] width 6 height 6
